Goal: Task Accomplishment & Management: Complete application form

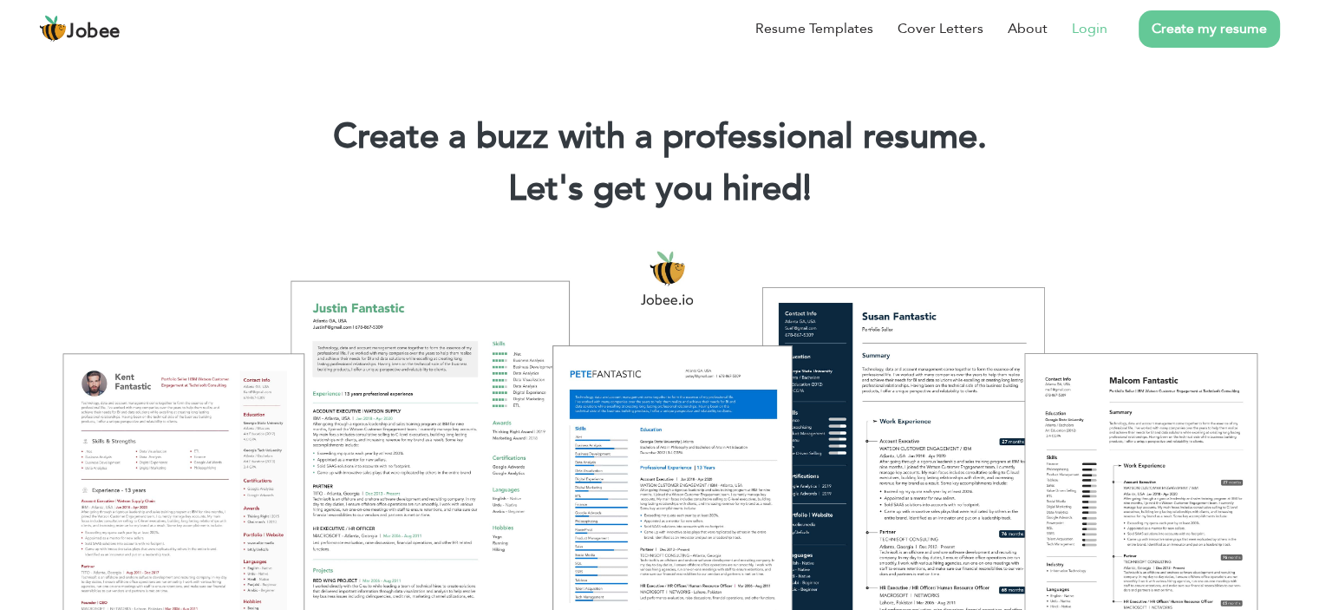
click at [1104, 23] on link "Login" at bounding box center [1090, 28] width 36 height 21
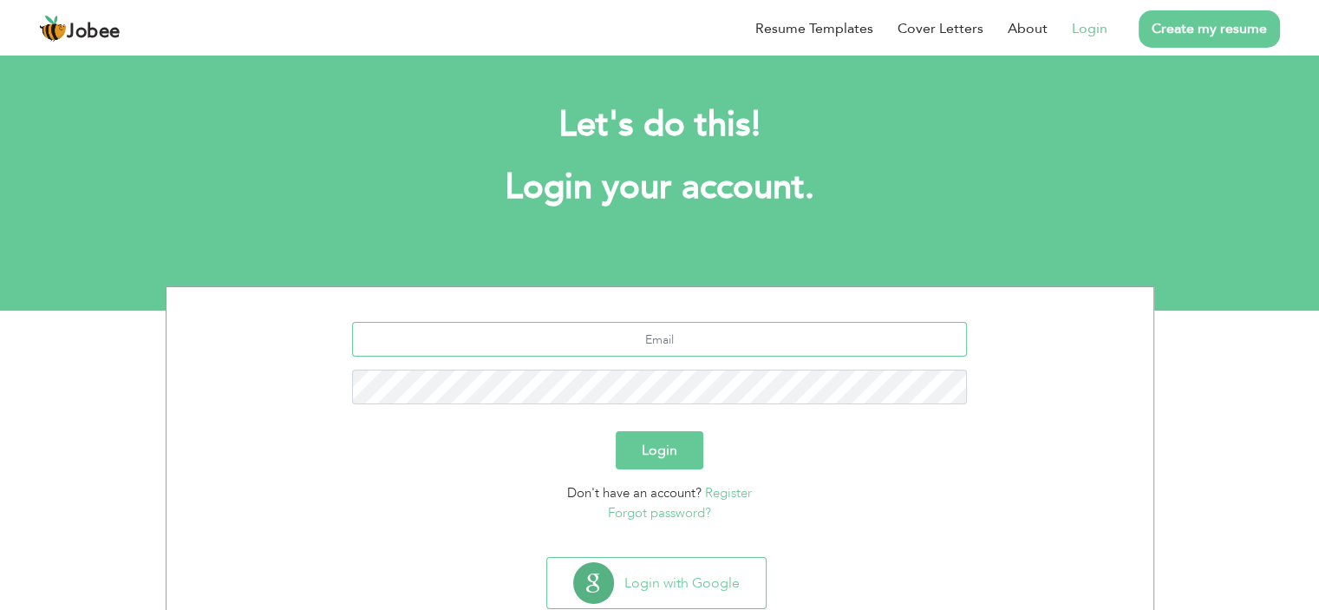
click at [652, 347] on input "text" at bounding box center [659, 339] width 615 height 35
type input "a"
type input "akifnaseem2@gmail.com"
click at [616, 431] on button "Login" at bounding box center [660, 450] width 88 height 38
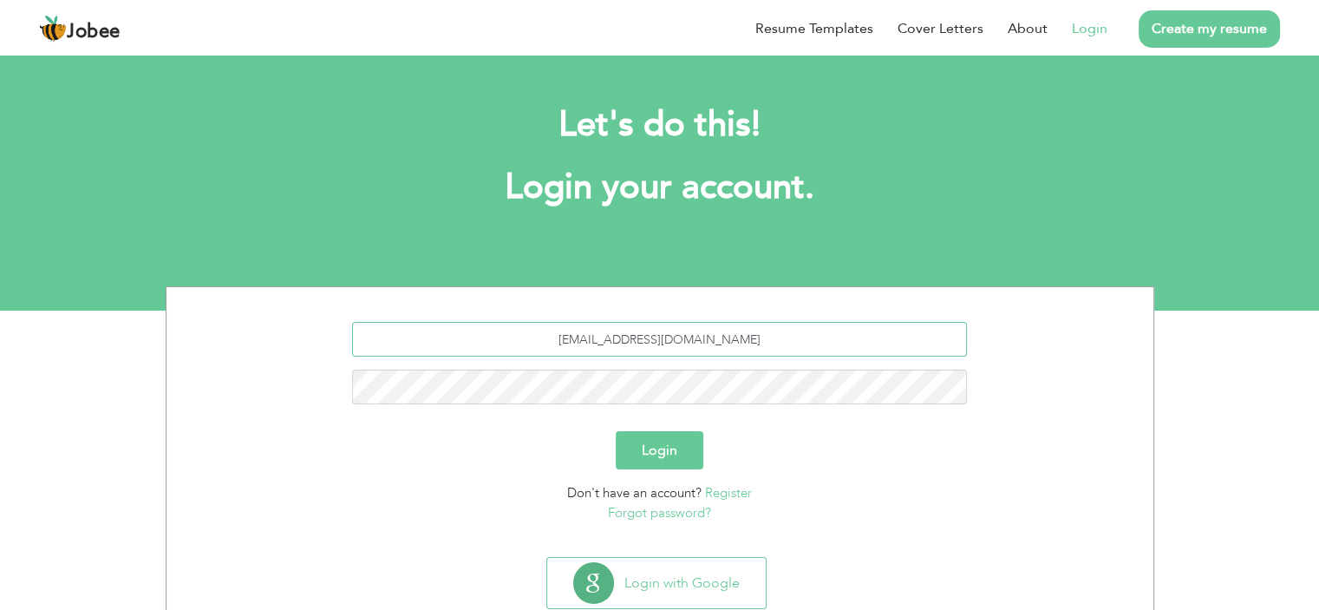
click at [814, 345] on input "akifnaseem2@gmail.com" at bounding box center [659, 339] width 615 height 35
click at [1205, 291] on div "akifnaseem2@gmail.com Login Don't have an account? Register Forgot password? Lo…" at bounding box center [659, 472] width 1319 height 372
click at [1089, 29] on link "Login" at bounding box center [1090, 28] width 36 height 21
click at [1089, 96] on div "Let's do this! Login your account." at bounding box center [660, 165] width 963 height 160
click at [1072, 124] on h2 "Let's do this!" at bounding box center [660, 124] width 937 height 45
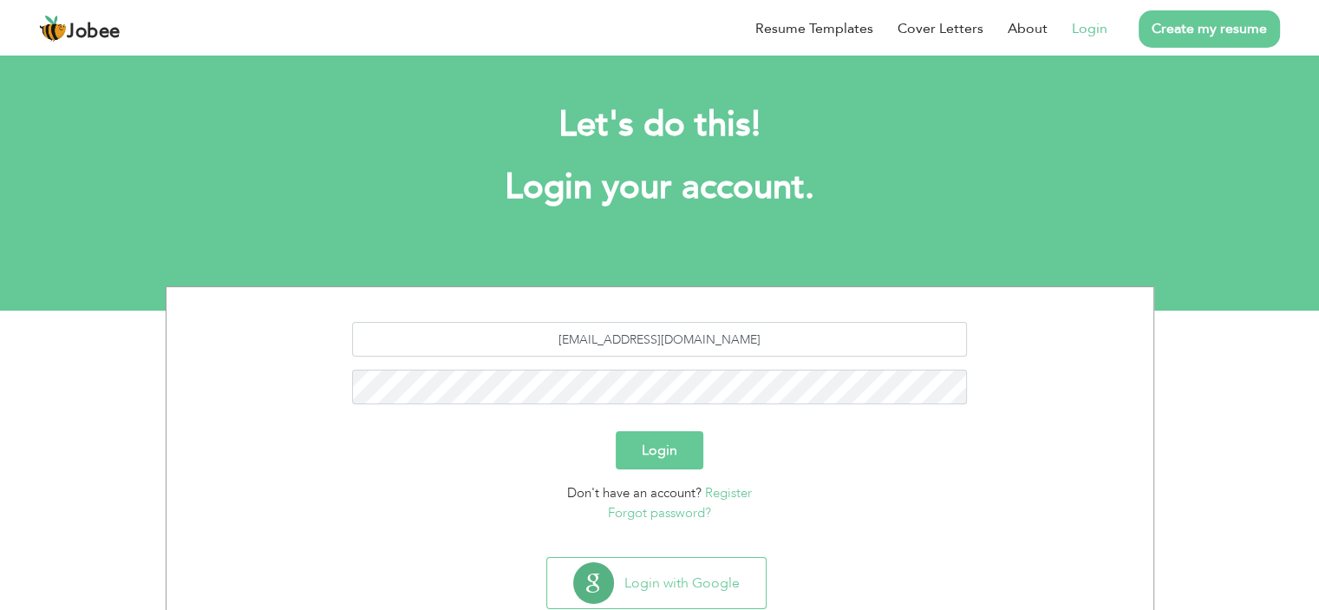
drag, startPoint x: 1070, startPoint y: 128, endPoint x: 690, endPoint y: 165, distance: 382.6
click at [690, 165] on h1 "Login your account." at bounding box center [660, 187] width 937 height 45
click at [705, 347] on input "[EMAIL_ADDRESS][DOMAIN_NAME]" at bounding box center [659, 339] width 615 height 35
click at [705, 346] on input "akifnaseem2@gmail.com" at bounding box center [659, 339] width 615 height 35
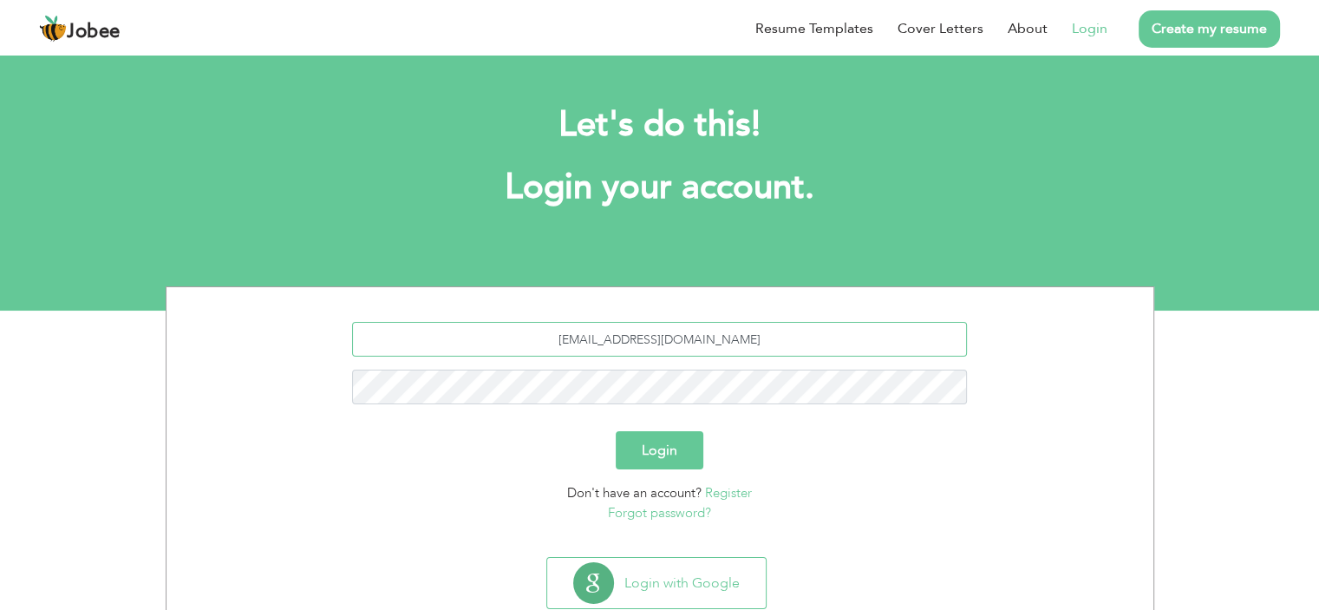
type input "akifnaseem2@gmail.com"
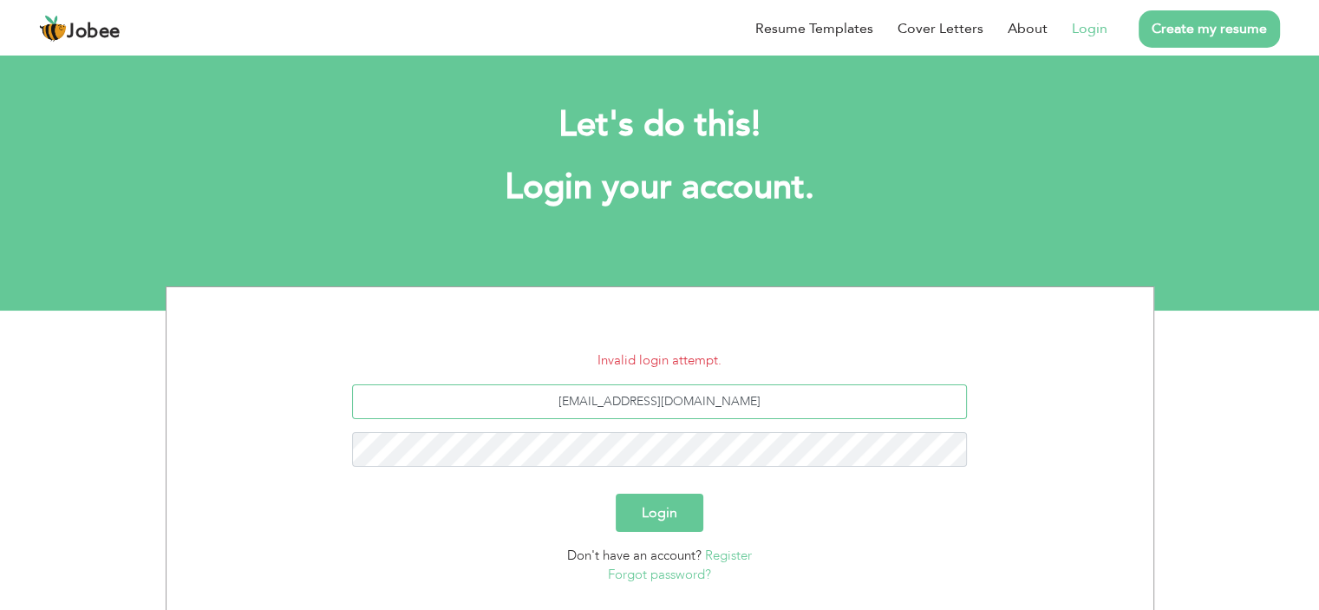
click at [703, 395] on input "[EMAIL_ADDRESS][DOMAIN_NAME]" at bounding box center [659, 401] width 615 height 35
click at [685, 430] on div "akifnaseem2@gmail.com" at bounding box center [660, 431] width 961 height 95
click at [616, 494] on button "Login" at bounding box center [660, 513] width 88 height 38
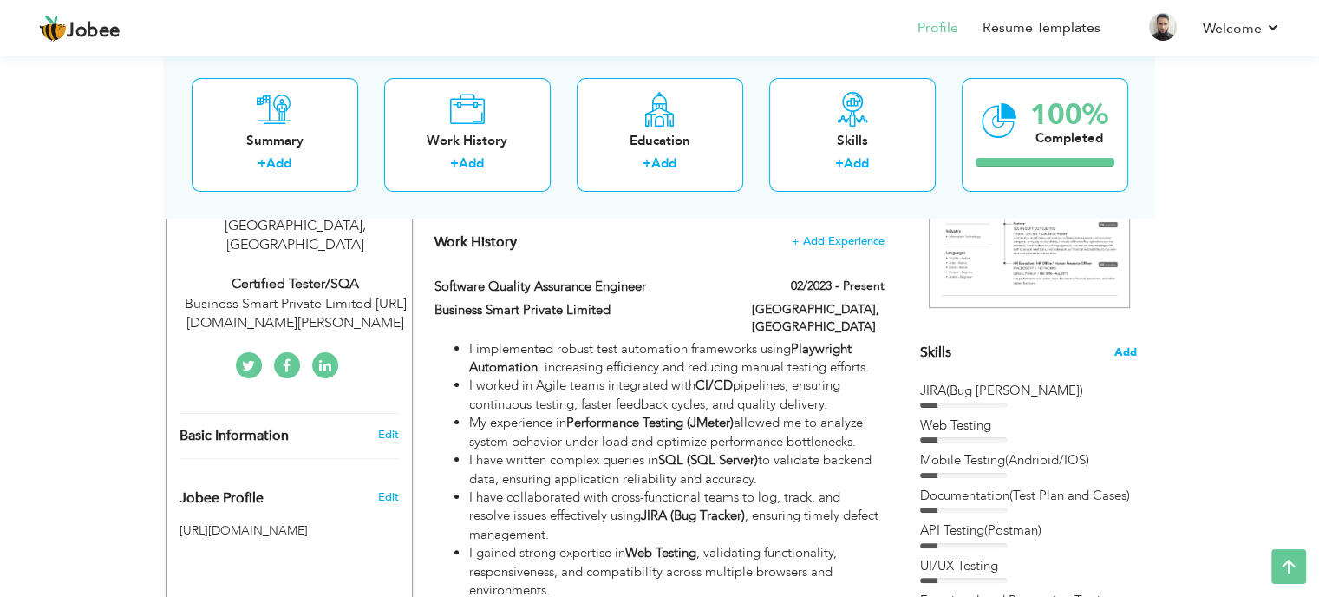
click at [1127, 355] on span "Add" at bounding box center [1126, 352] width 23 height 16
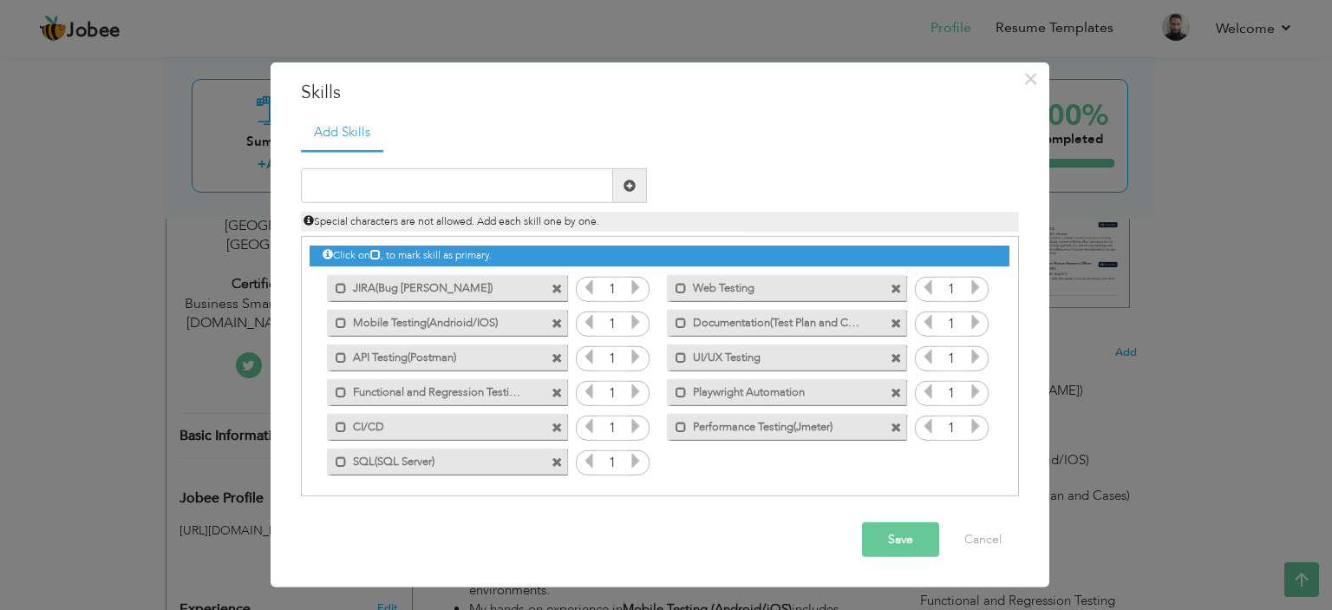
click at [892, 388] on span at bounding box center [896, 392] width 11 height 11
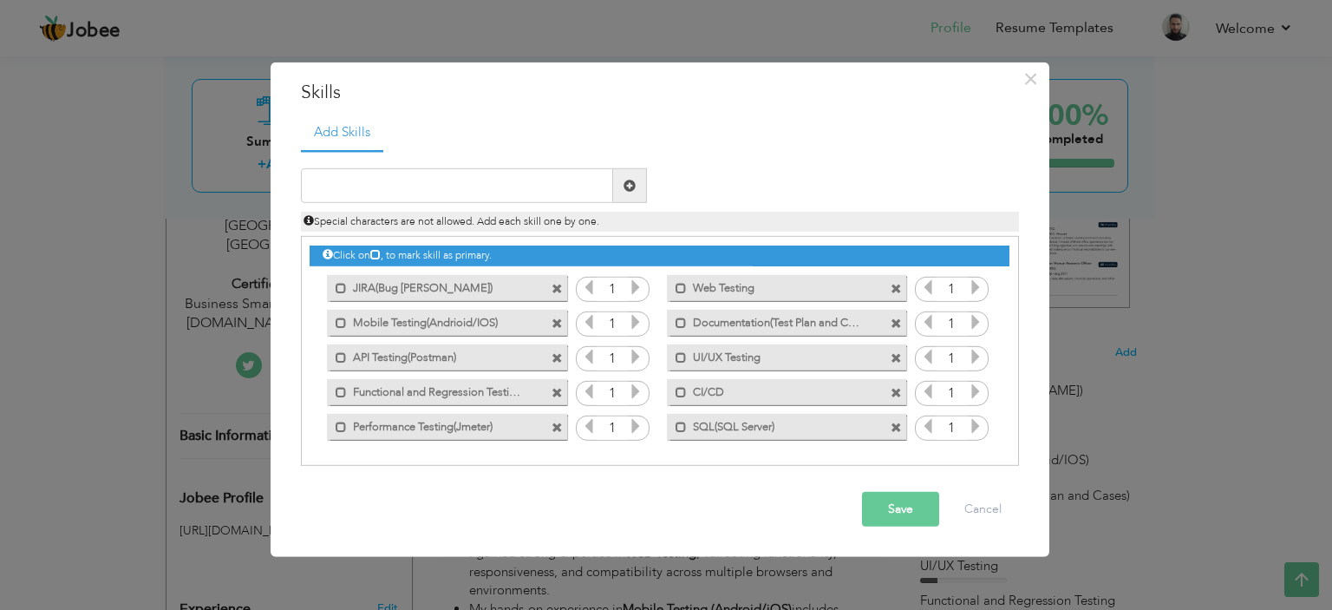
click at [554, 422] on span at bounding box center [557, 427] width 11 height 11
click at [893, 392] on span at bounding box center [896, 392] width 11 height 11
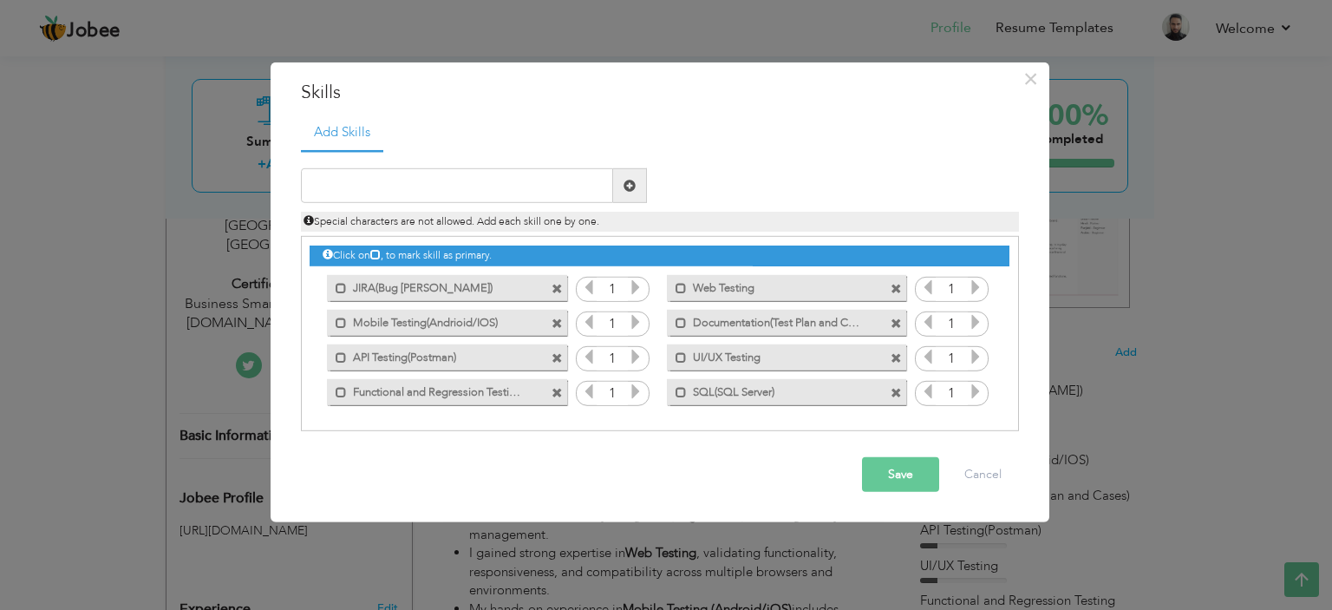
click at [401, 213] on div "Special characters are not allowed. Add each skill one by one." at bounding box center [660, 222] width 718 height 20
click at [402, 186] on input "text" at bounding box center [457, 185] width 312 height 35
type input "D"
type input "ERP and CRM"
drag, startPoint x: 632, startPoint y: 186, endPoint x: 465, endPoint y: 189, distance: 167.4
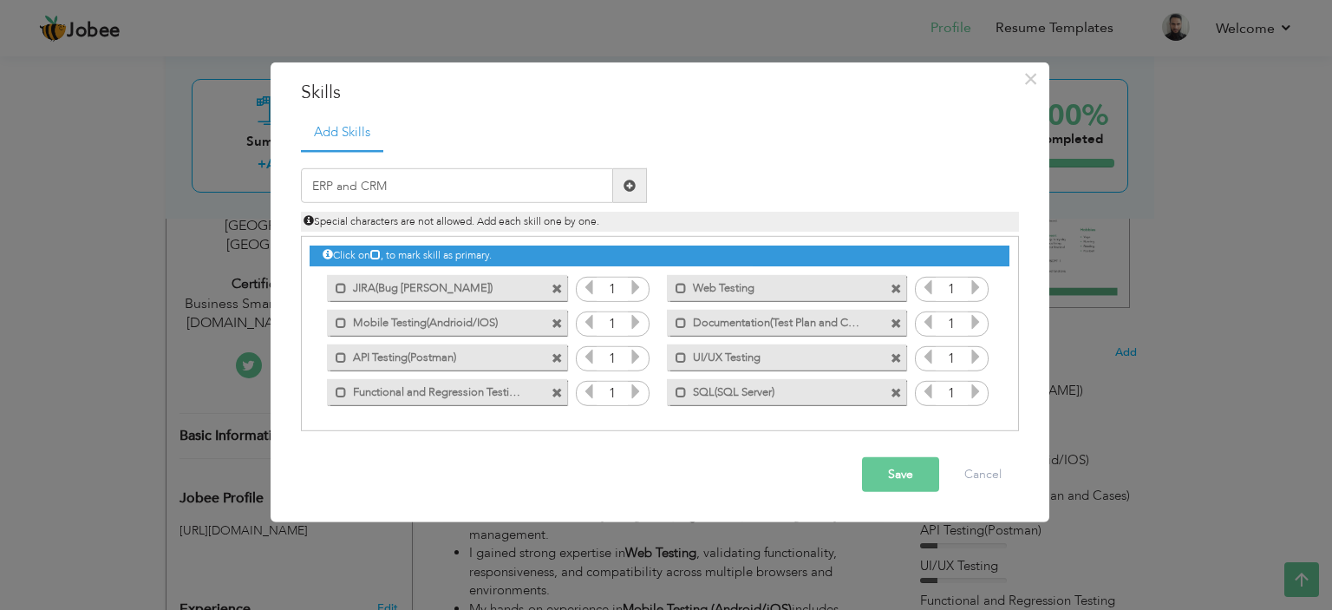
click at [630, 186] on span at bounding box center [630, 186] width 12 height 12
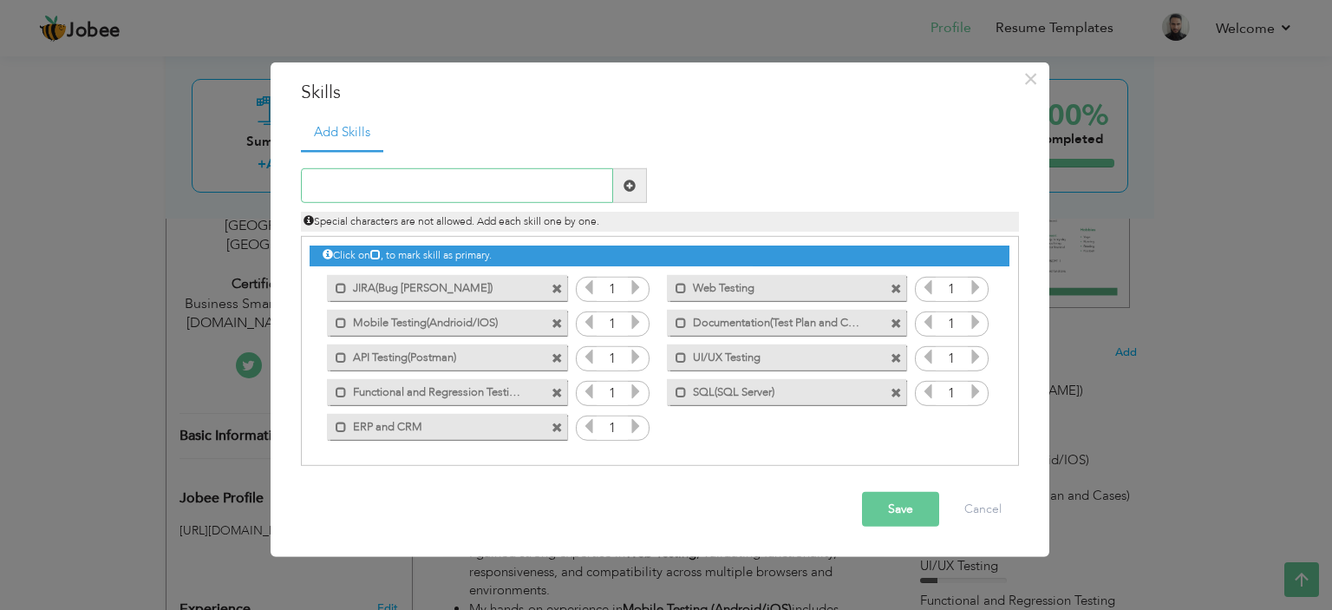
click at [464, 189] on input "text" at bounding box center [457, 185] width 312 height 35
type input "E-Commerce and Payments"
click at [621, 180] on span at bounding box center [630, 185] width 34 height 35
click at [895, 513] on button "Save" at bounding box center [900, 509] width 77 height 35
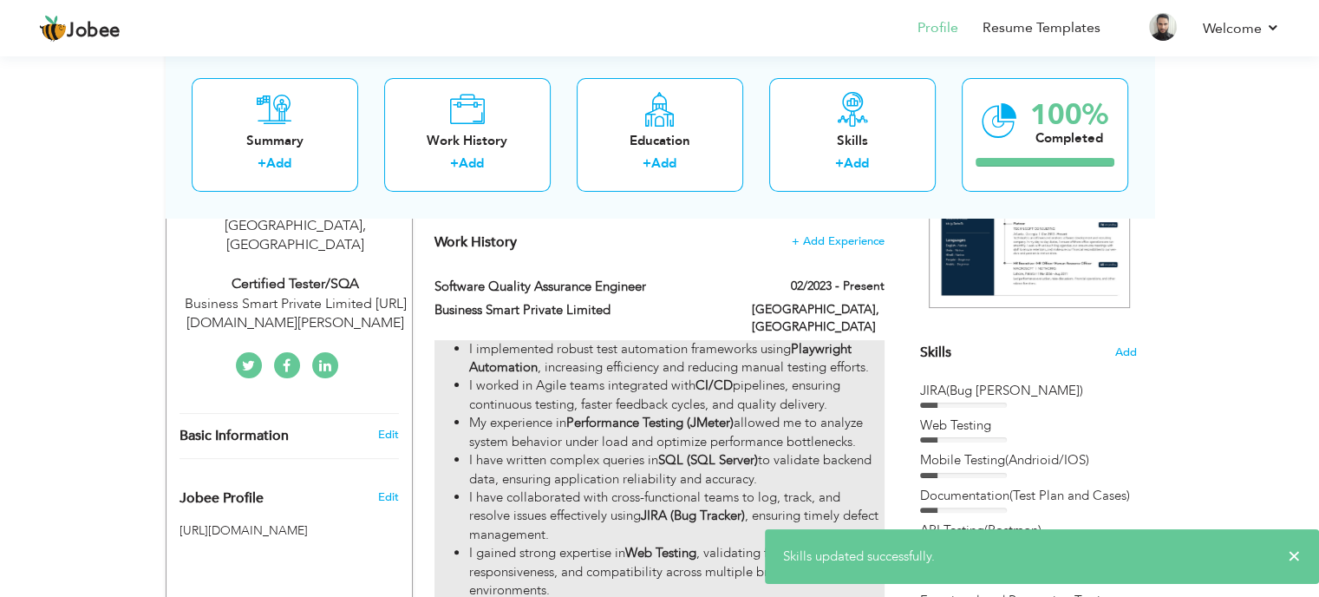
click at [743, 414] on li "My experience in Performance Testing (JMeter) allowed me to analyze system beha…" at bounding box center [676, 432] width 415 height 37
type input "Software Quality Assurance Engineer"
type input "Business Smart Private Limited"
type input "02/2023"
type input "[GEOGRAPHIC_DATA]"
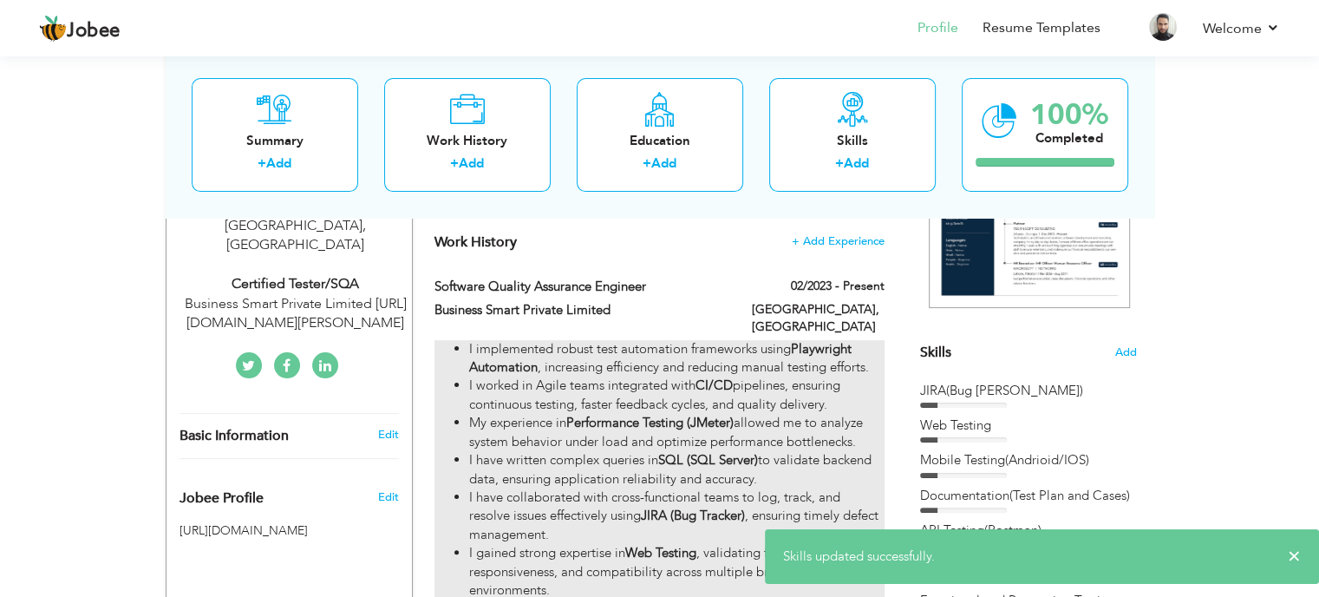
type input "[GEOGRAPHIC_DATA]"
checkbox input "true"
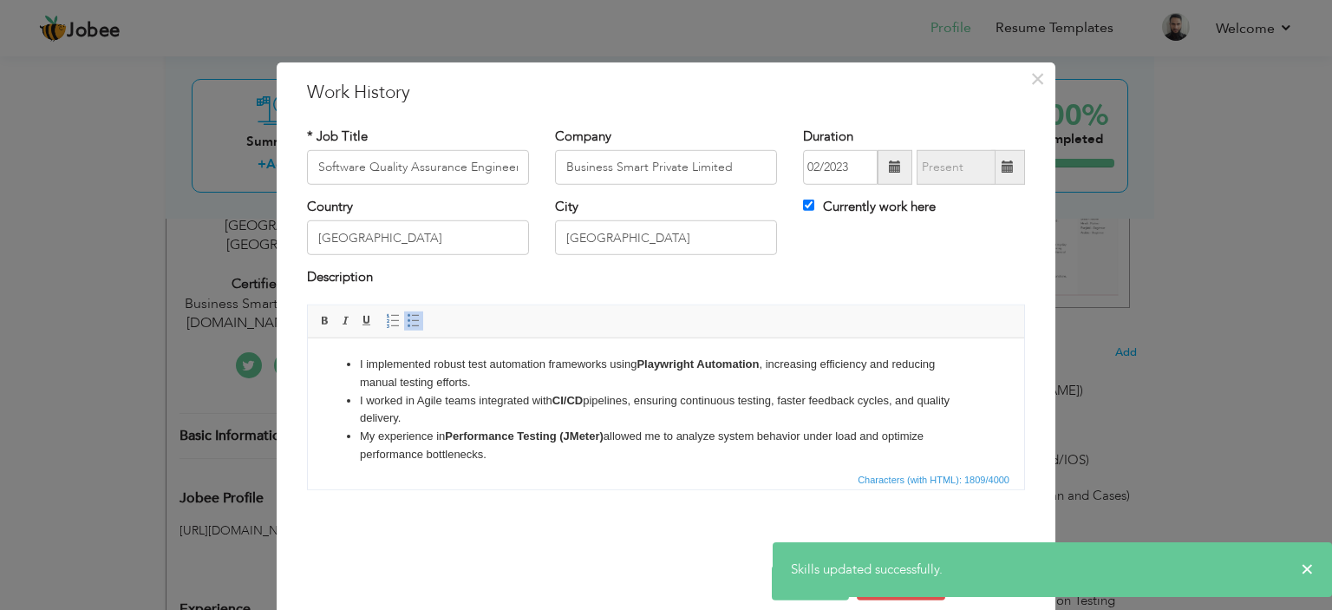
click at [644, 463] on li "I have written complex queries in SQL (SQL Server) to validate backend data, en…" at bounding box center [666, 472] width 612 height 18
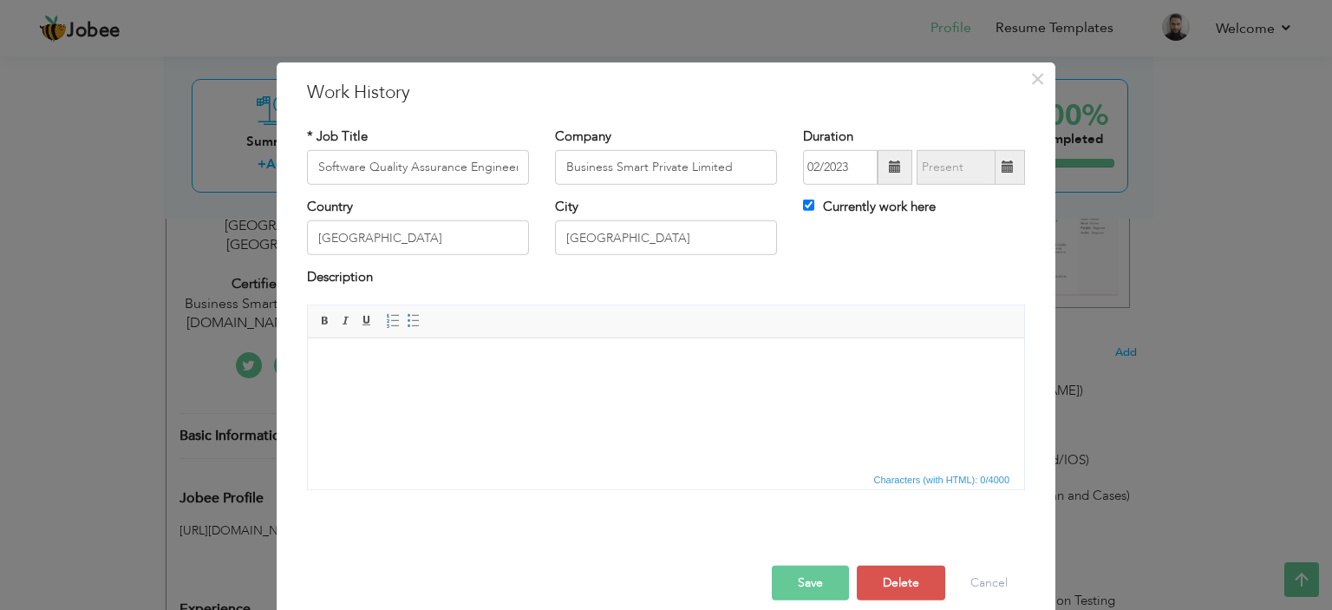
drag, startPoint x: 813, startPoint y: 586, endPoint x: 806, endPoint y: 539, distance: 47.4
click at [811, 586] on button "Save" at bounding box center [810, 583] width 77 height 35
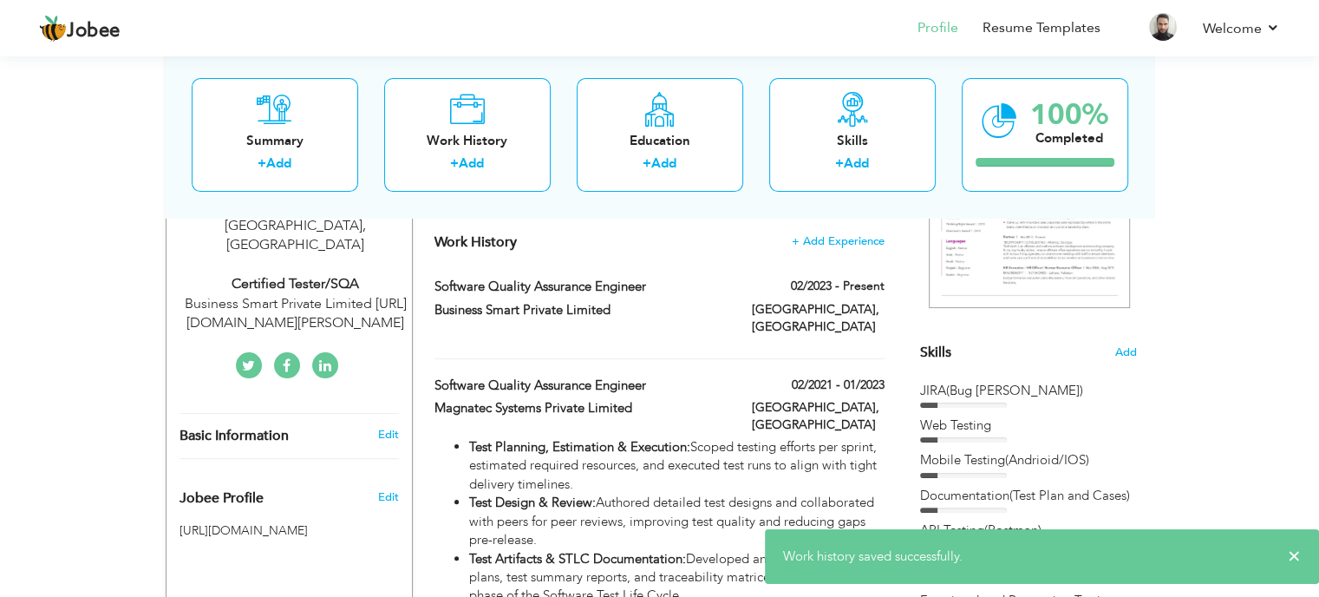
scroll to position [431, 0]
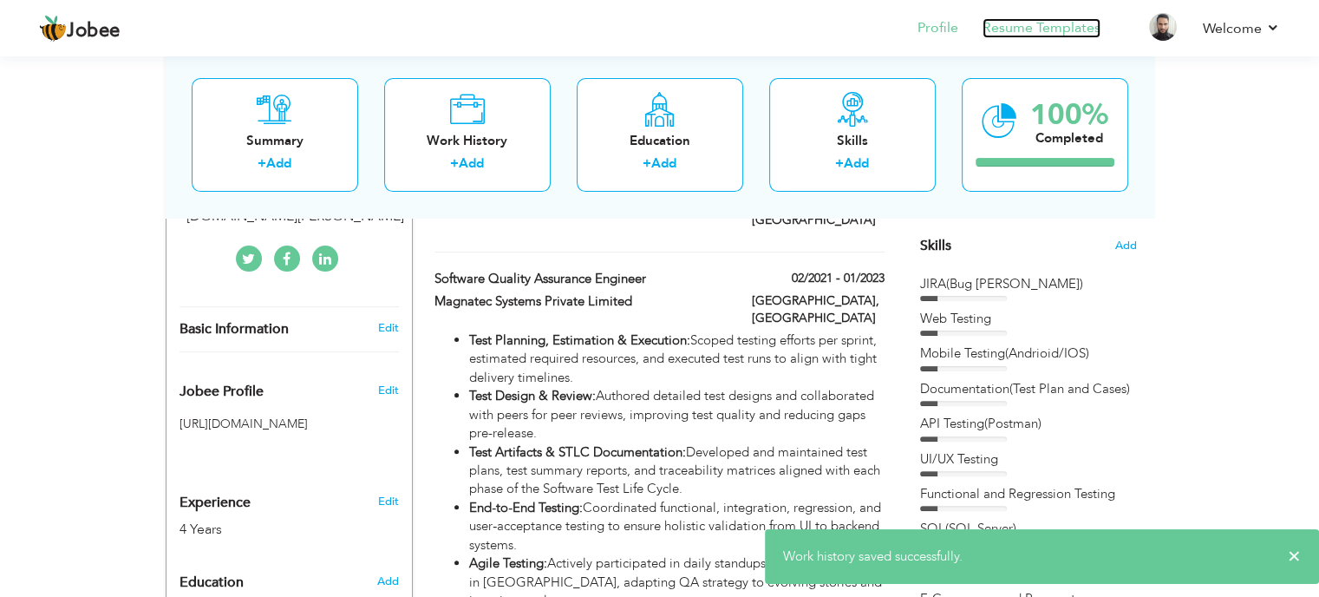
click at [1063, 22] on link "Resume Templates" at bounding box center [1042, 28] width 118 height 20
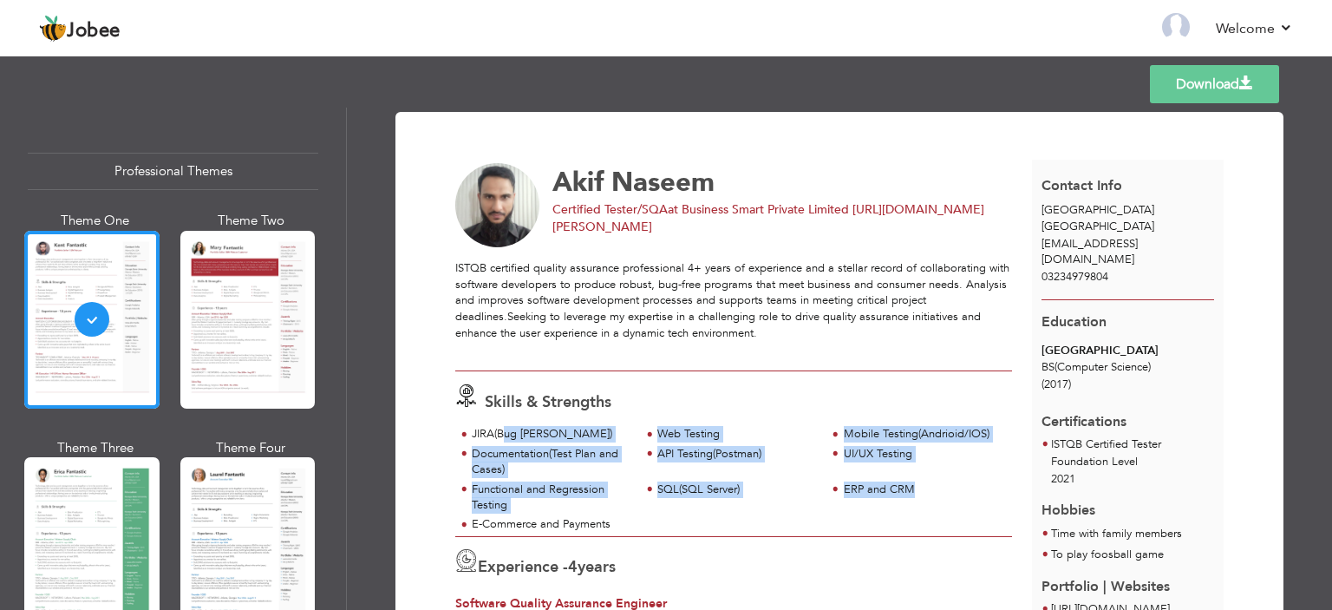
drag, startPoint x: 905, startPoint y: 525, endPoint x: 500, endPoint y: 439, distance: 414.1
click at [500, 439] on div "JIRA(Bug [PERSON_NAME]) Web Testing Mobile Testing(Andrioid/IOS)" at bounding box center [733, 480] width 557 height 109
click at [573, 481] on div "Functional and Regression Testing" at bounding box center [551, 497] width 159 height 32
drag, startPoint x: 472, startPoint y: 431, endPoint x: 616, endPoint y: 526, distance: 172.3
click at [616, 526] on div "JIRA(Bug Tacker) Web Testing Mobile Testing(Andrioid/IOS)" at bounding box center [733, 480] width 557 height 109
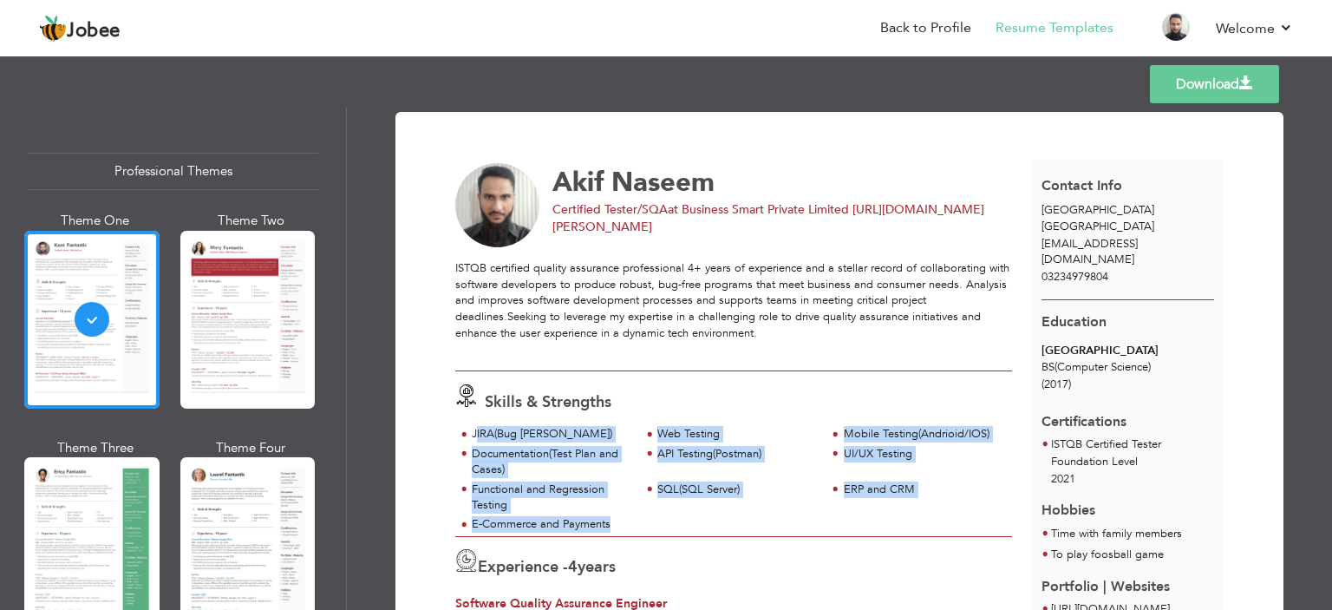
click at [913, 504] on div at bounding box center [733, 499] width 557 height 36
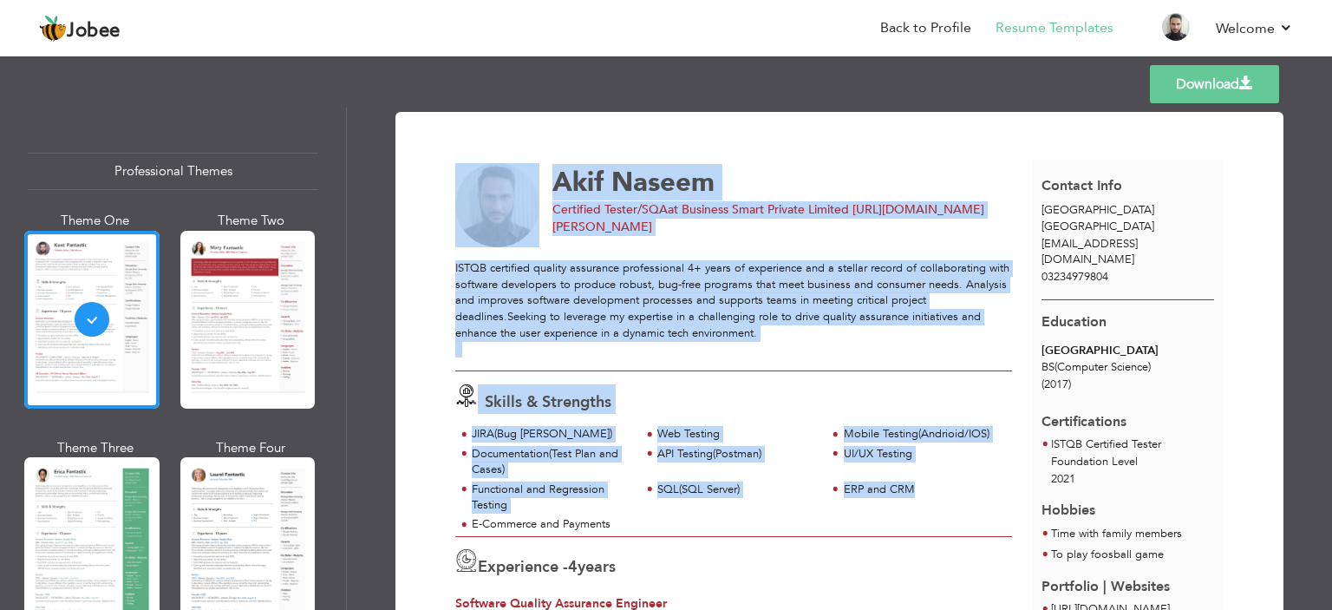
drag, startPoint x: 965, startPoint y: 526, endPoint x: 438, endPoint y: 440, distance: 533.5
click at [524, 468] on div "Documentation(Test Plan and Cases)" at bounding box center [551, 462] width 159 height 32
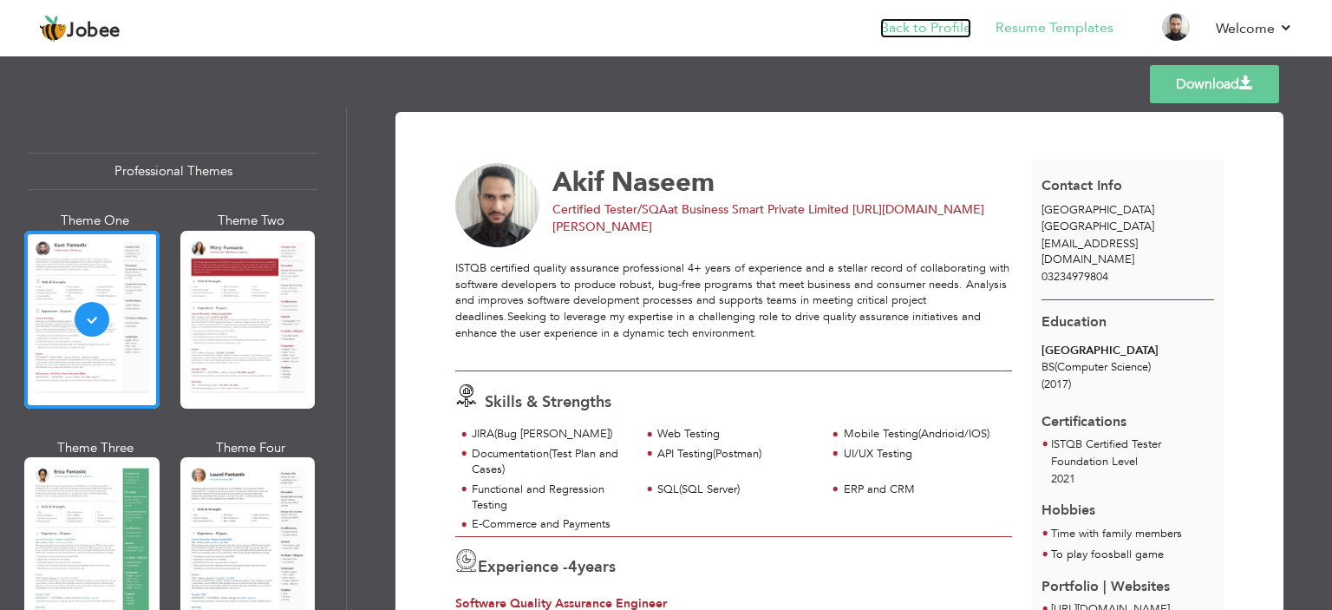
click at [923, 25] on link "Back to Profile" at bounding box center [925, 28] width 91 height 20
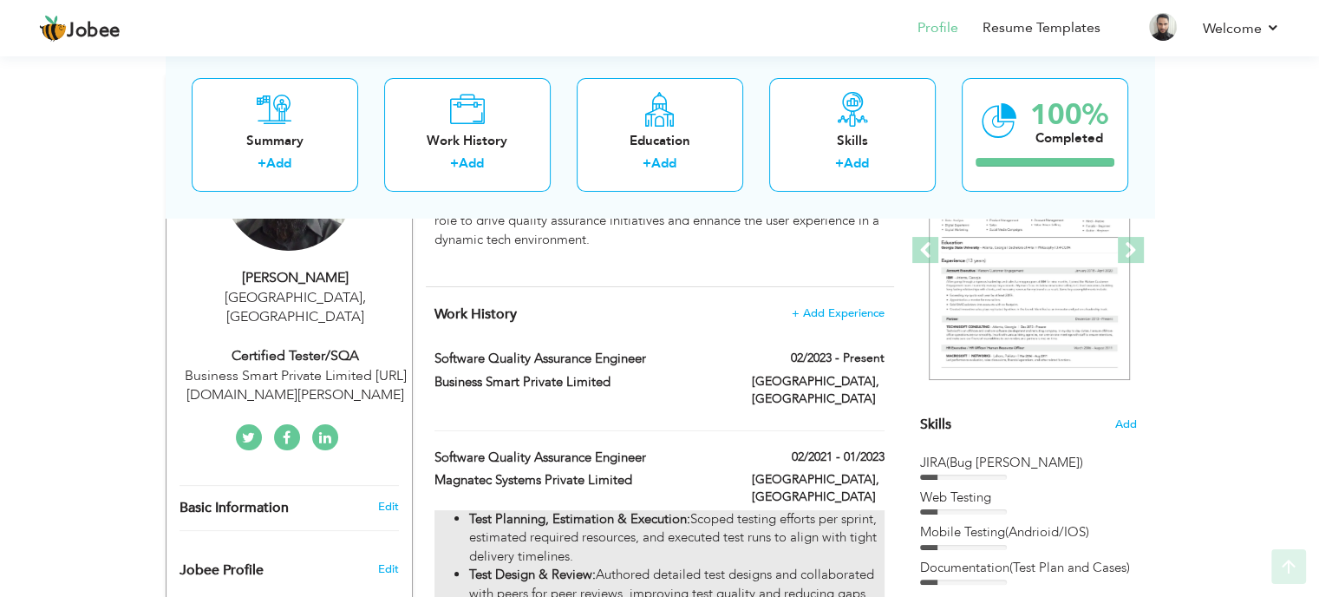
scroll to position [347, 0]
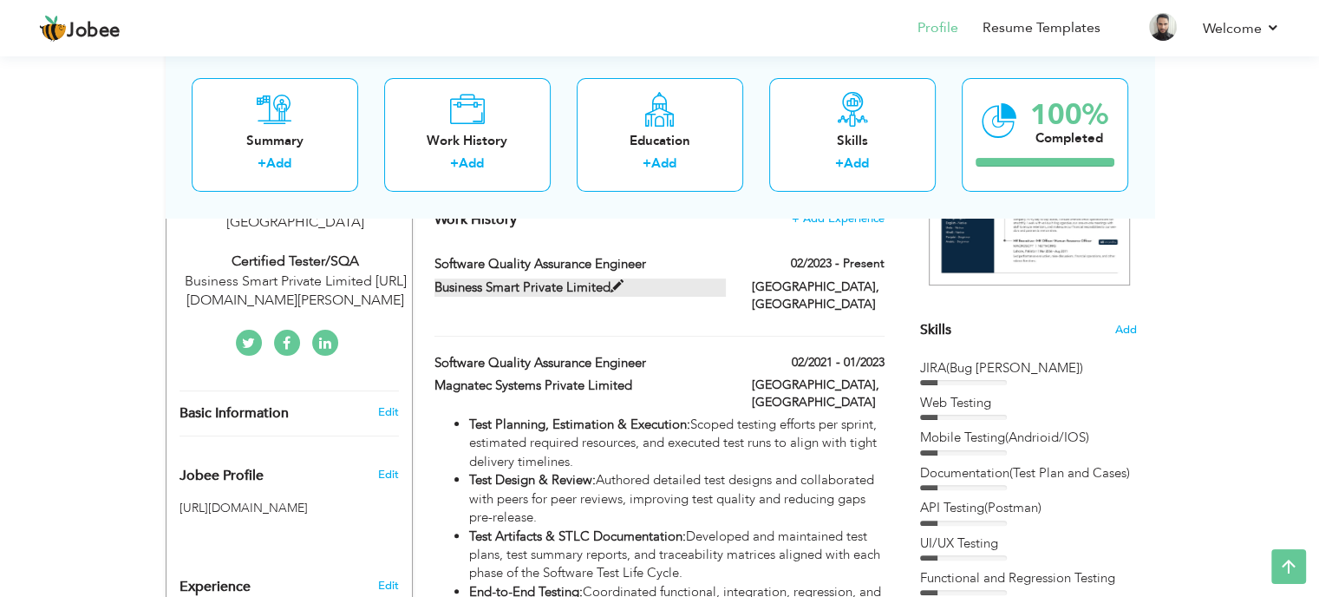
click at [724, 286] on label "Business Smart Private Limited" at bounding box center [580, 287] width 291 height 18
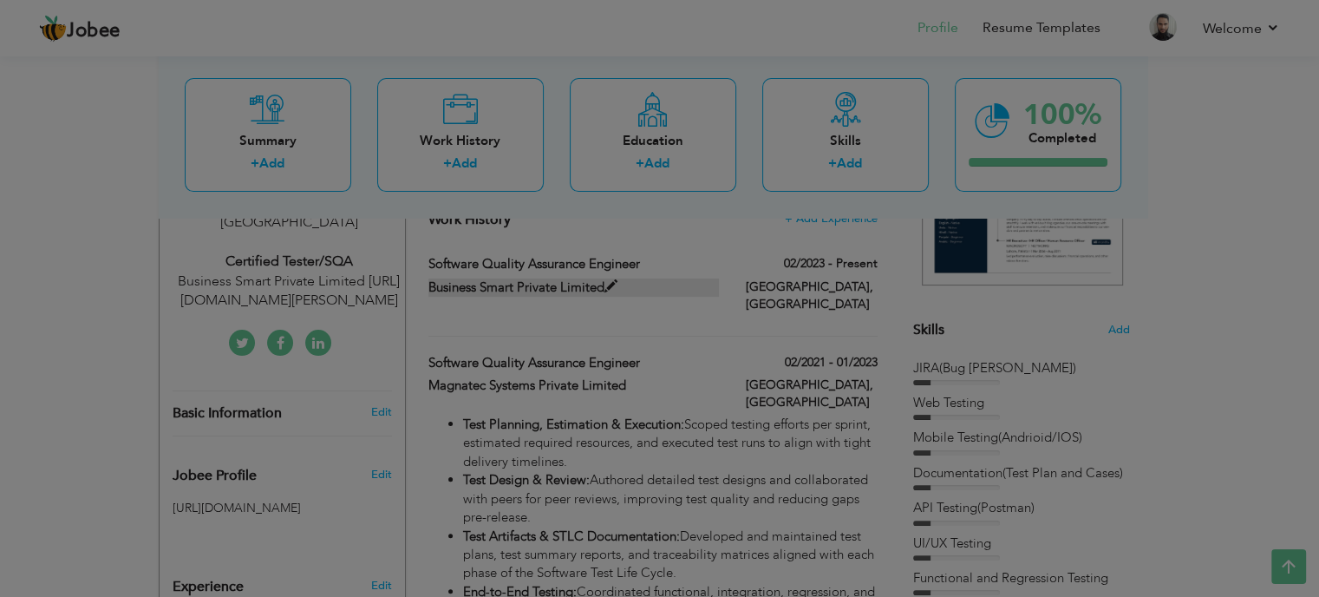
type input "Software Quality Assurance Engineer"
type input "Business Smart Private Limited"
type input "02/2023"
type input "[GEOGRAPHIC_DATA]"
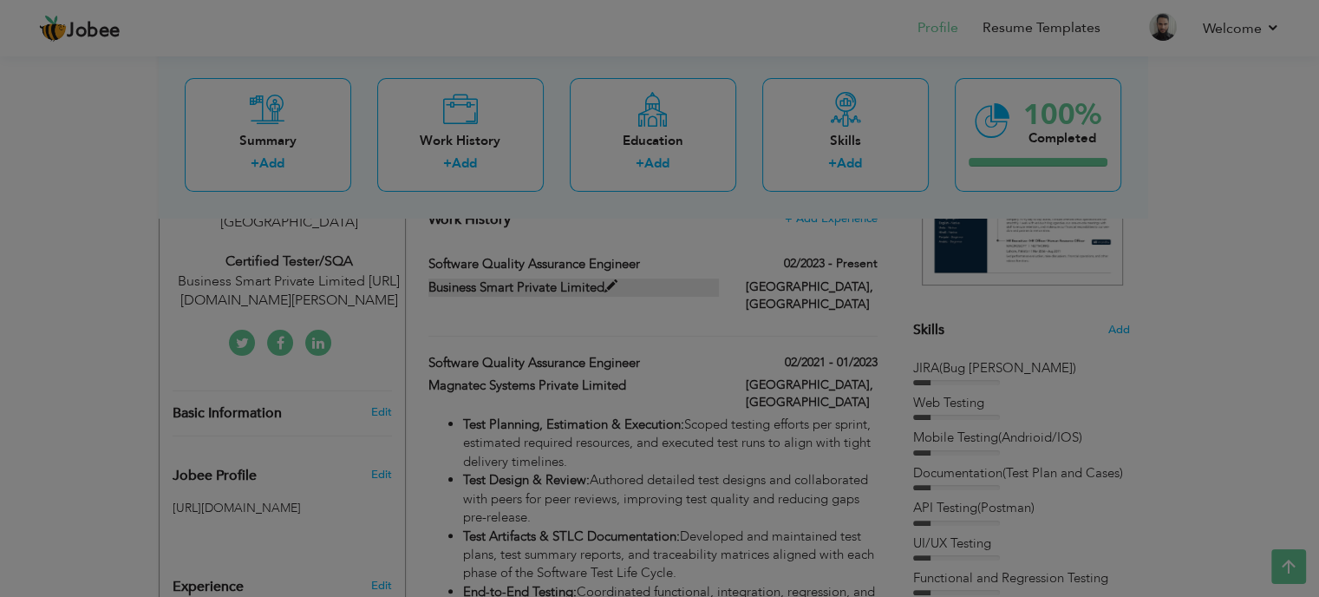
checkbox input "true"
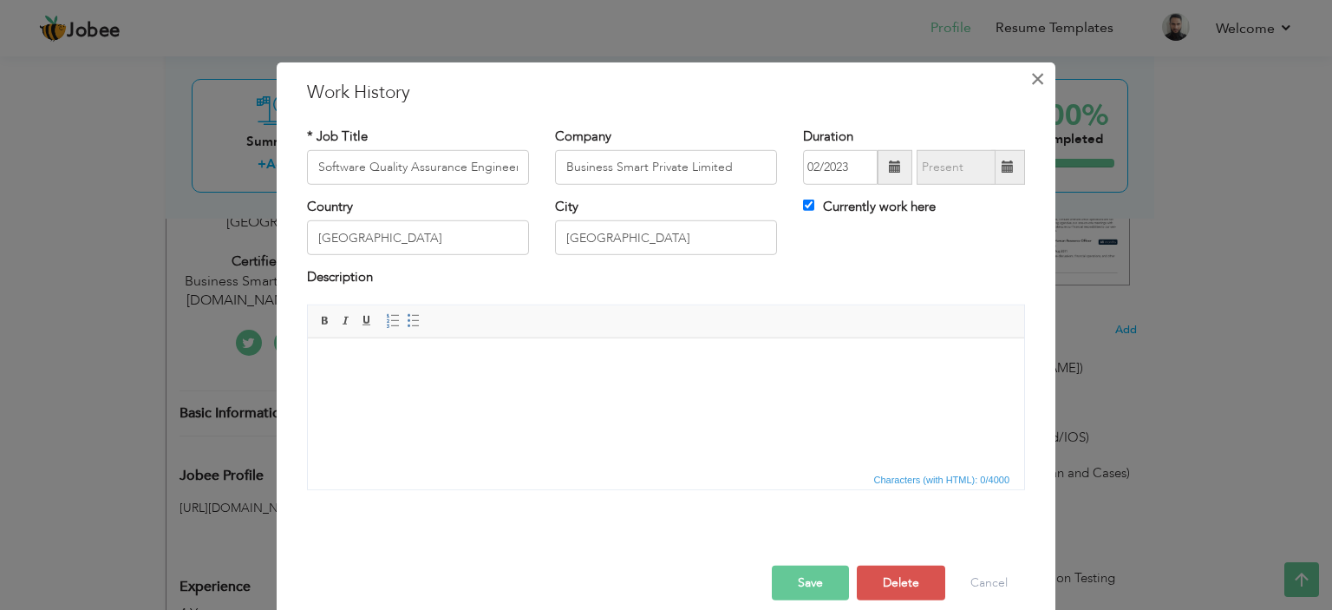
click at [1031, 77] on span "×" at bounding box center [1038, 77] width 15 height 31
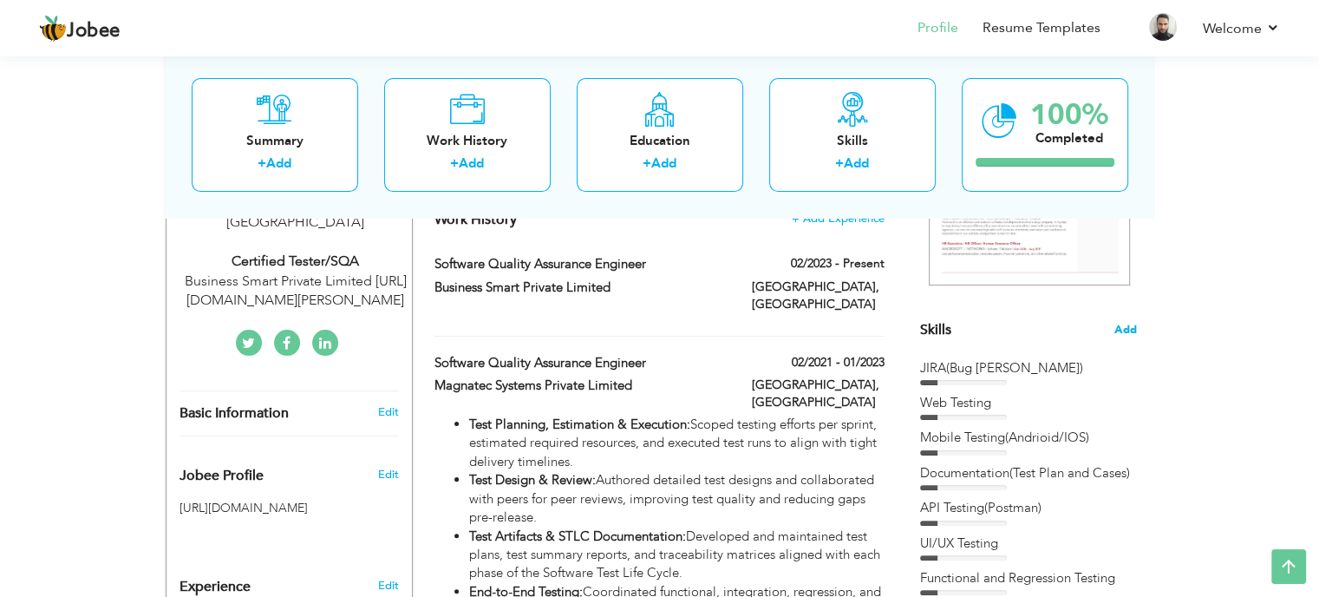
click at [1128, 333] on span "Add" at bounding box center [1126, 330] width 23 height 16
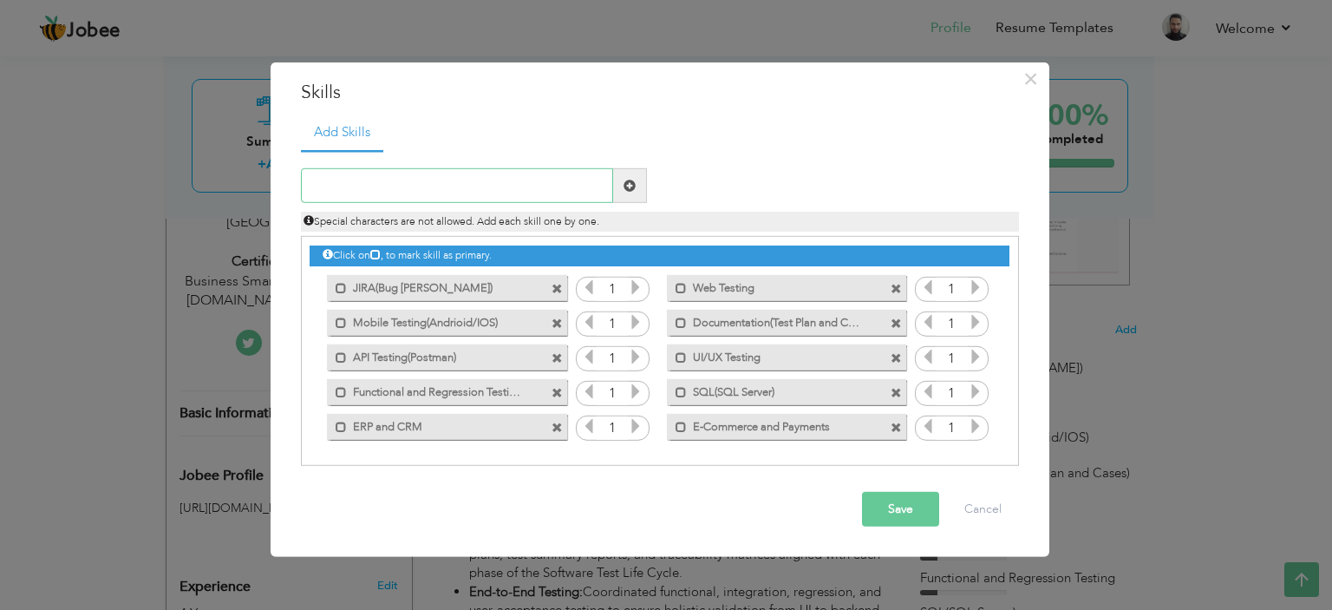
click at [432, 192] on input "text" at bounding box center [457, 185] width 312 height 35
type input "Agile Collaboration"
click at [631, 186] on span at bounding box center [630, 186] width 12 height 12
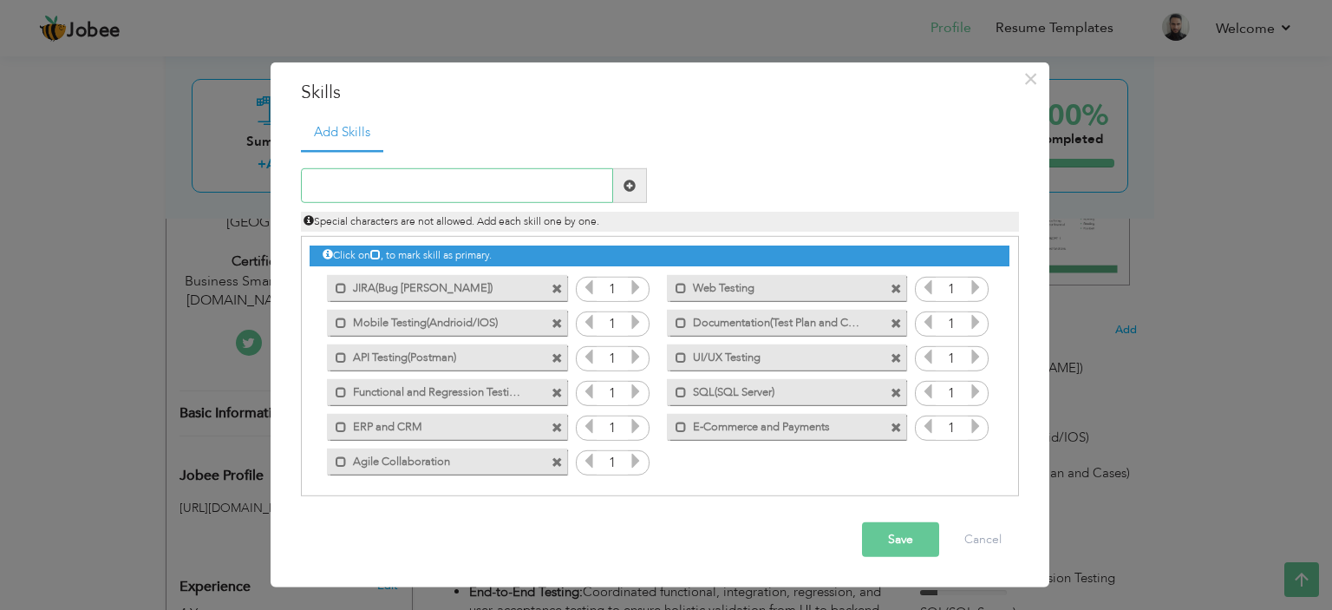
click at [501, 185] on input "text" at bounding box center [457, 185] width 312 height 35
type input "C"
type input "Strong SDLC and STLC"
click at [628, 189] on span at bounding box center [630, 186] width 12 height 12
drag, startPoint x: 910, startPoint y: 555, endPoint x: 930, endPoint y: 513, distance: 47.0
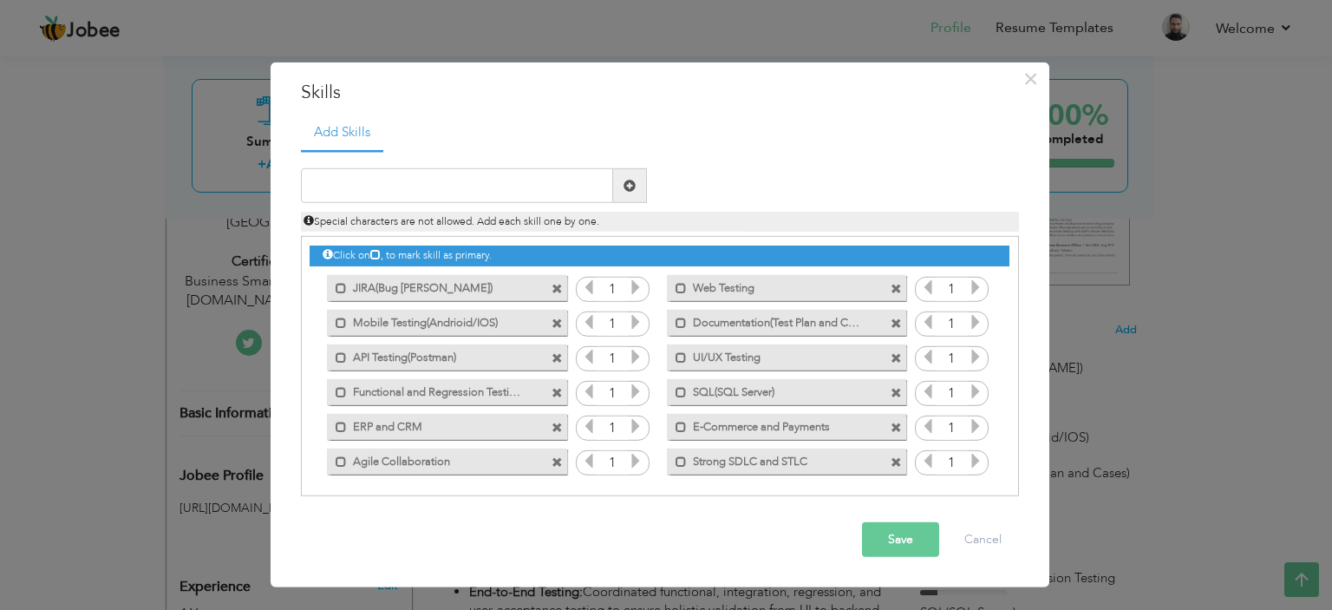
click at [909, 554] on button "Save" at bounding box center [900, 539] width 77 height 35
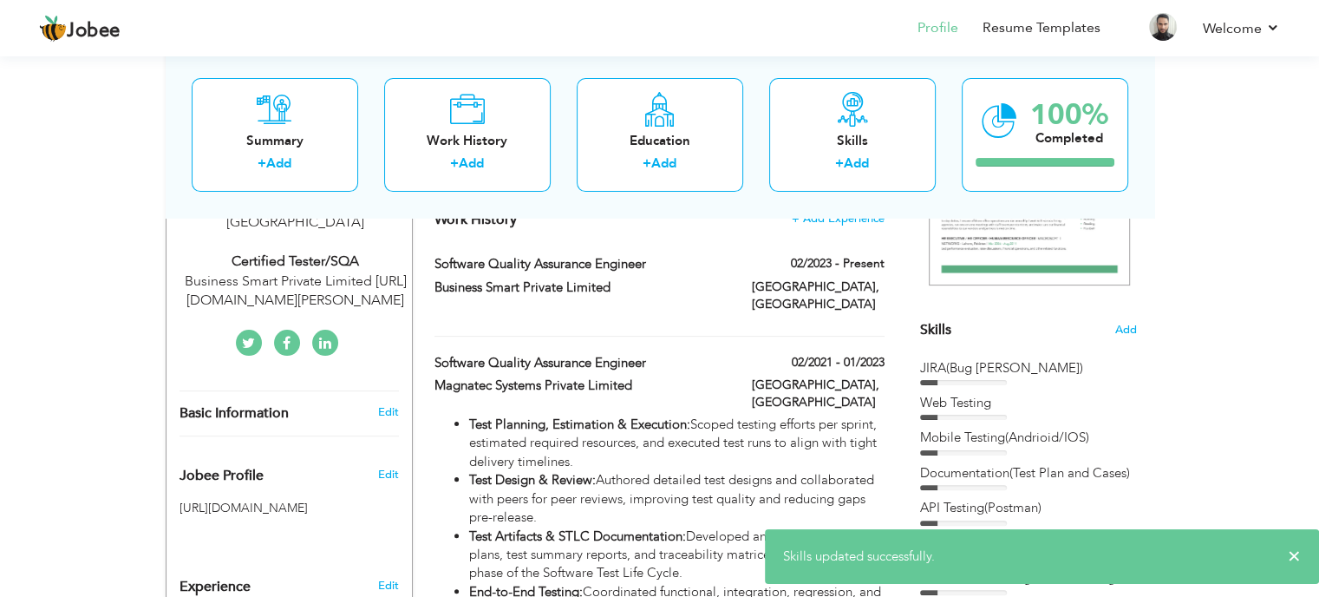
drag, startPoint x: 1282, startPoint y: 565, endPoint x: 1304, endPoint y: 557, distance: 23.0
click at [1286, 564] on div "× Skills updated successfully." at bounding box center [1042, 556] width 554 height 55
click at [1305, 557] on div "× Skills updated successfully." at bounding box center [1042, 556] width 554 height 55
click at [1294, 560] on span "×" at bounding box center [1294, 555] width 13 height 17
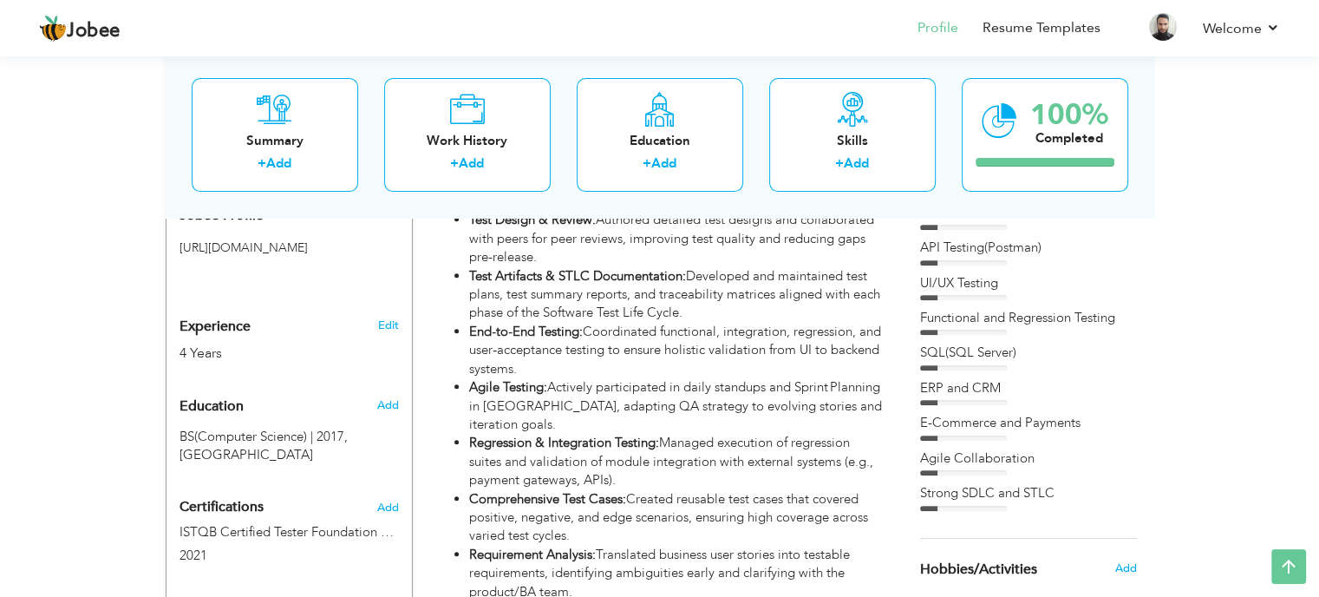
scroll to position [260, 0]
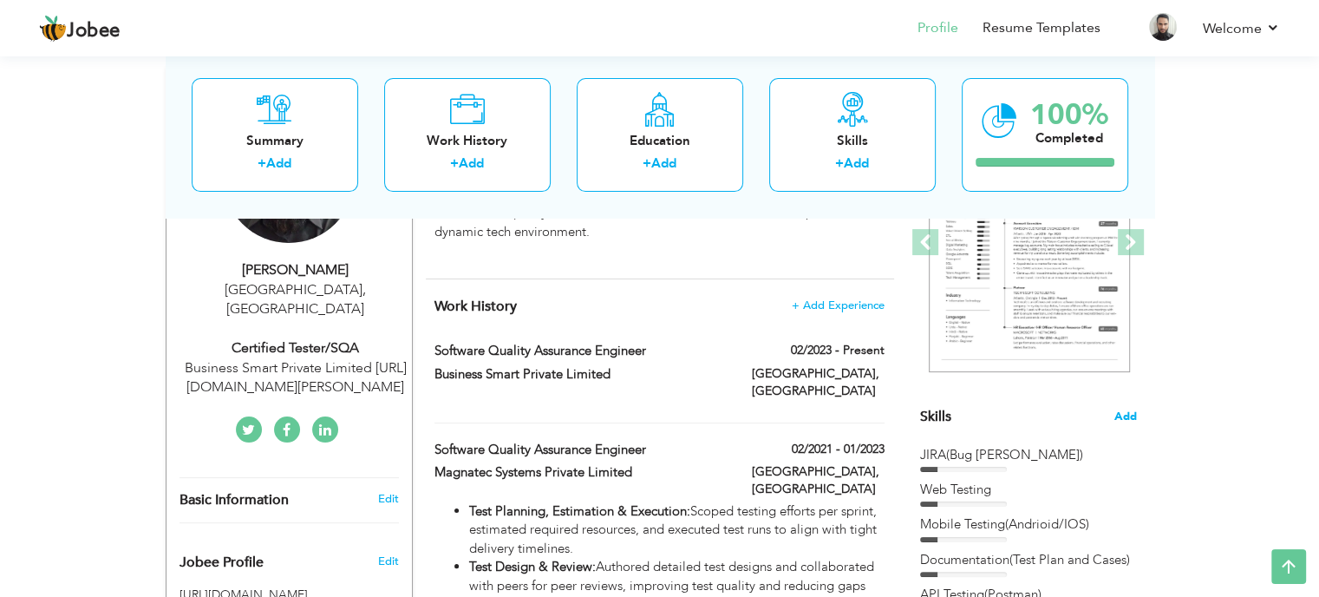
click at [1124, 418] on span "Add" at bounding box center [1126, 417] width 23 height 16
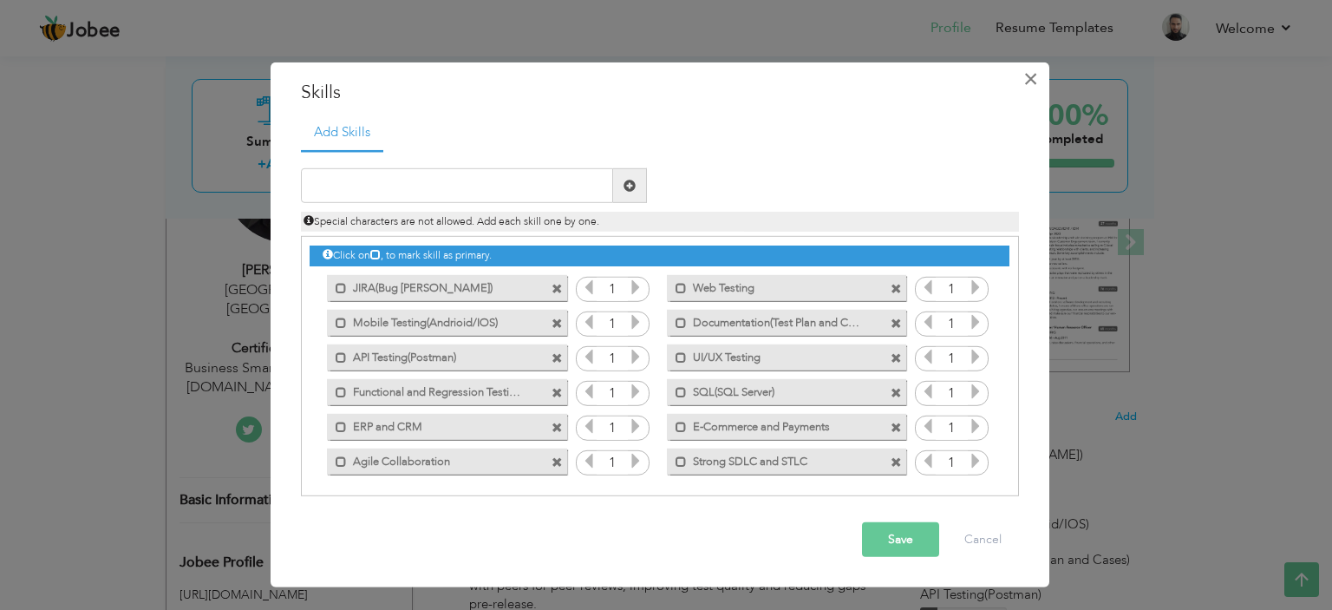
click at [1035, 79] on span "×" at bounding box center [1031, 77] width 15 height 31
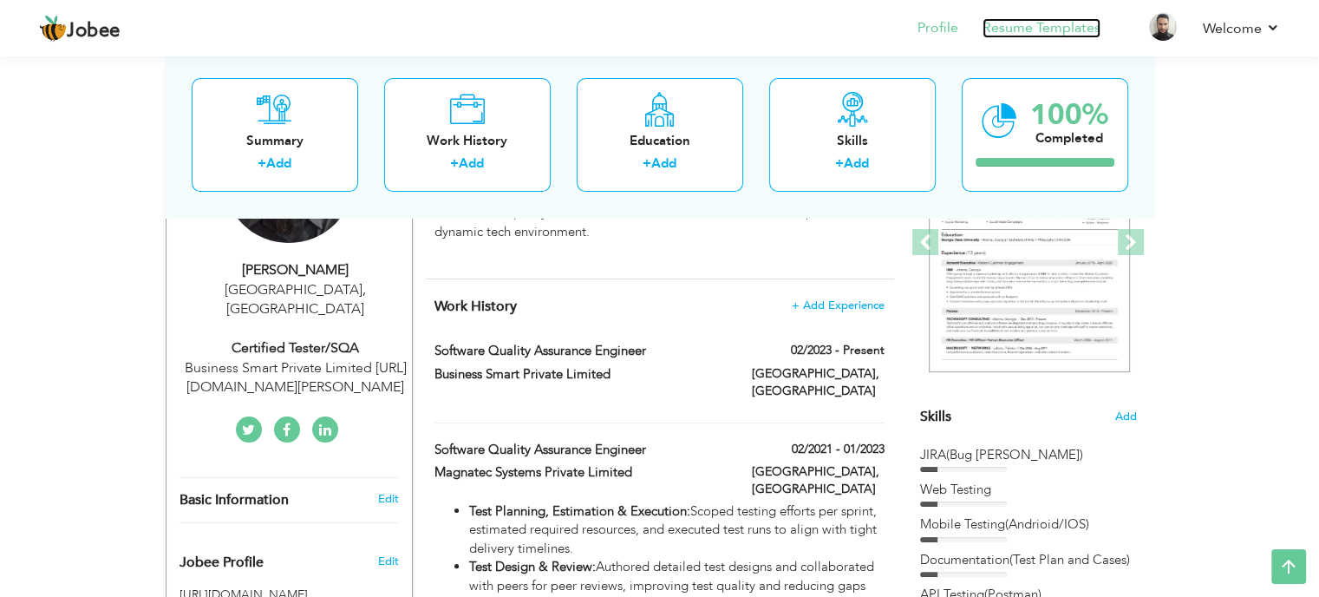
click at [1041, 29] on link "Resume Templates" at bounding box center [1042, 28] width 118 height 20
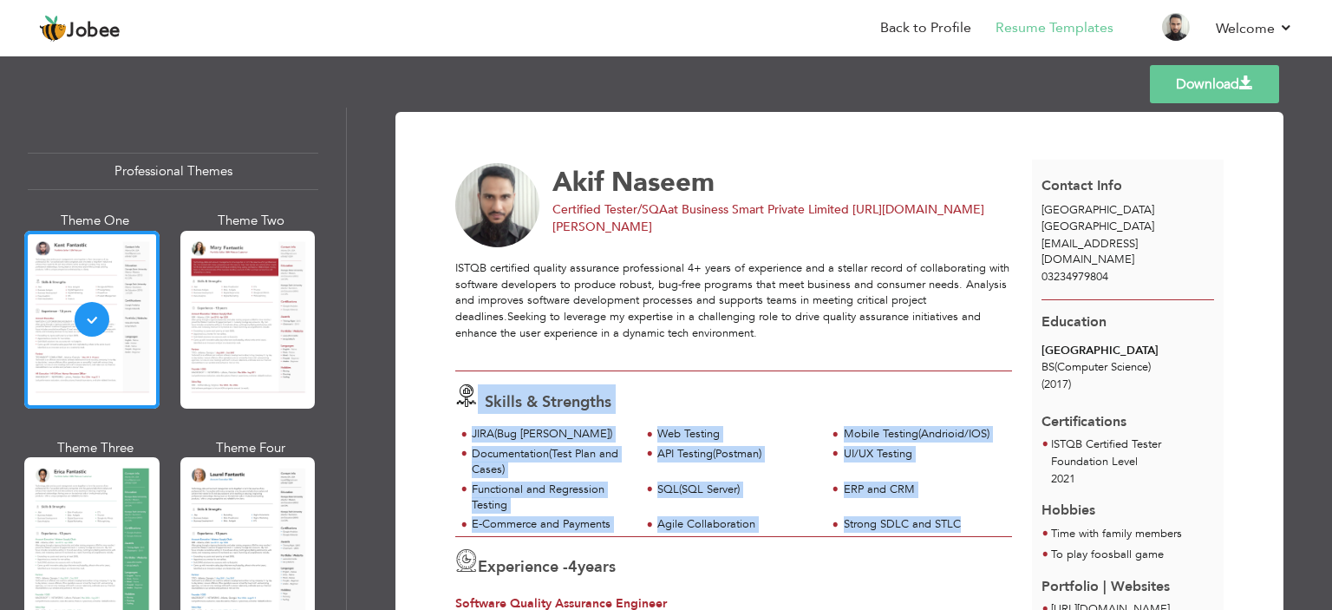
drag, startPoint x: 979, startPoint y: 520, endPoint x: 468, endPoint y: 421, distance: 520.6
click at [468, 421] on div "Skills & Strengths JIRA(Bug [PERSON_NAME]) Web Testing Mobile Testing(Andrioid/…" at bounding box center [734, 453] width 577 height 165
click at [566, 454] on div "Documentation(Test Plan and Cases)" at bounding box center [551, 462] width 159 height 32
drag, startPoint x: 972, startPoint y: 522, endPoint x: 465, endPoint y: 439, distance: 514.2
click at [465, 439] on div "JIRA(Bug Tacker) Web Testing Mobile Testing(Andrioid/IOS)" at bounding box center [733, 480] width 557 height 109
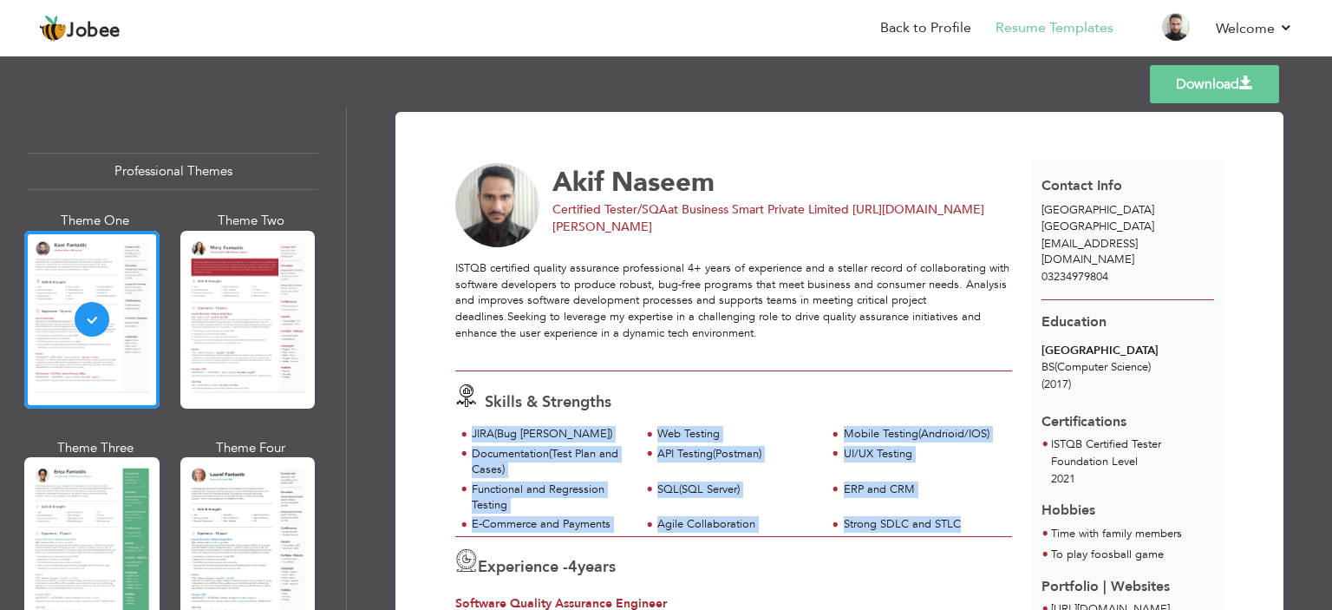
copy div "JIRA(Bug Tacker) Web Testing Mobile Testing(Andrioid/IOS) Documentation(Test Pl…"
click at [904, 26] on link "Back to Profile" at bounding box center [925, 28] width 91 height 20
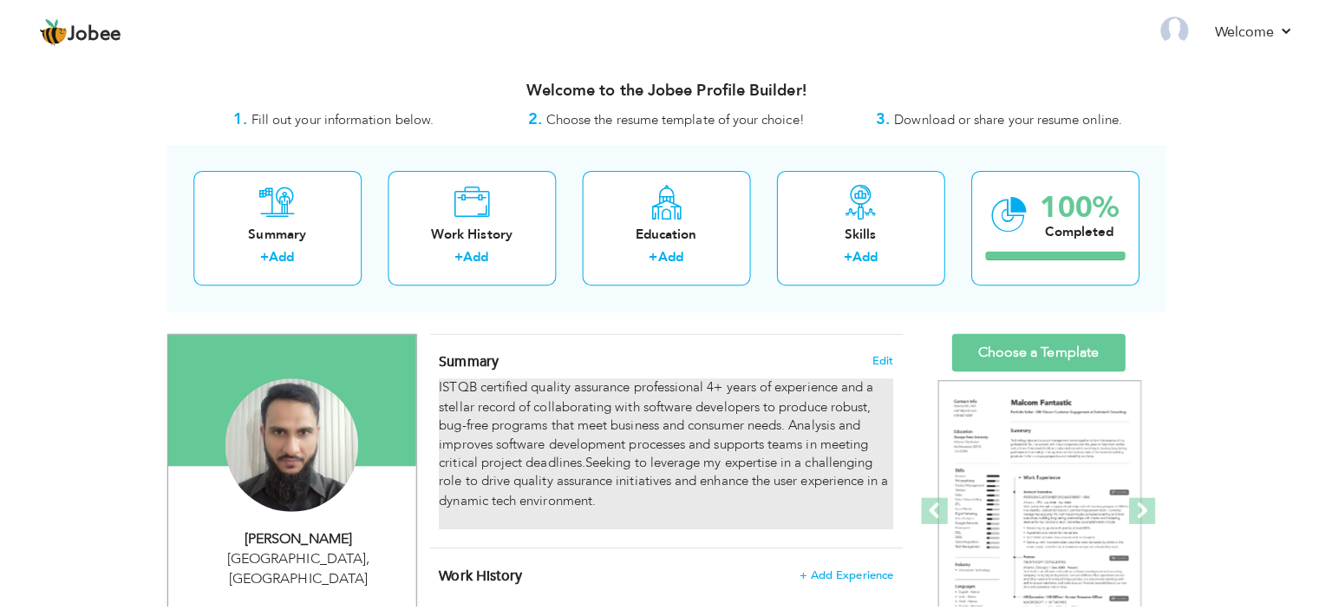
scroll to position [260, 0]
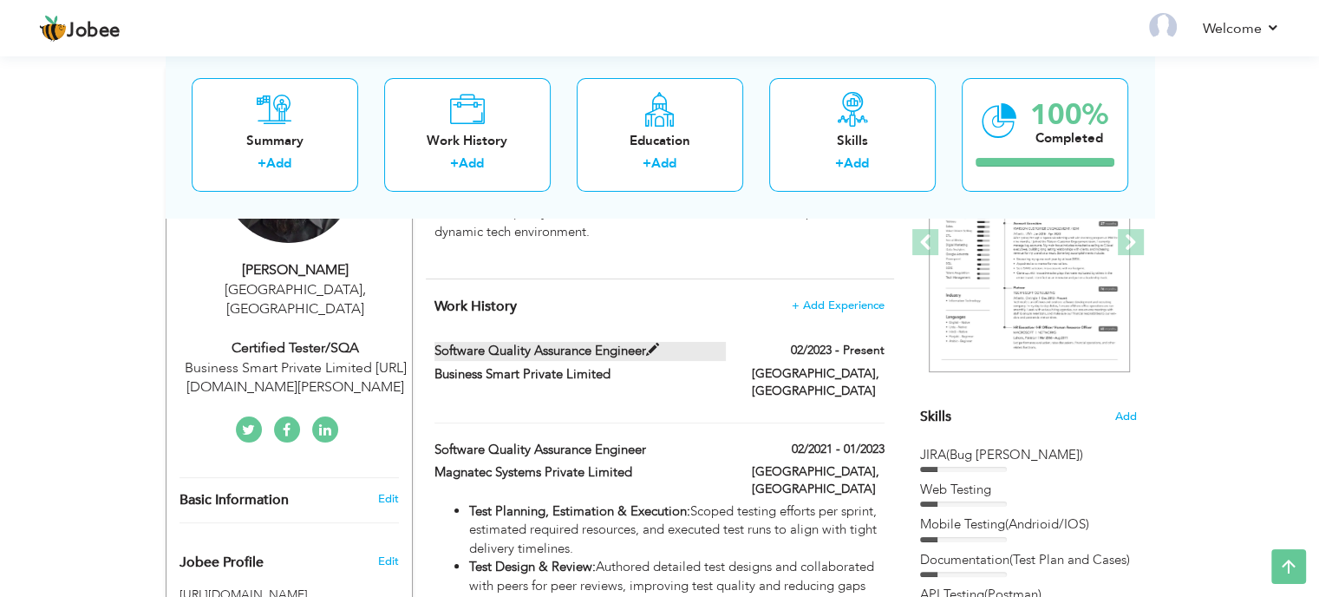
click at [694, 357] on label "Software Quality Assurance Engineer" at bounding box center [580, 351] width 291 height 18
type input "Software Quality Assurance Engineer"
type input "Business Smart Private Limited"
type input "02/2023"
type input "[GEOGRAPHIC_DATA]"
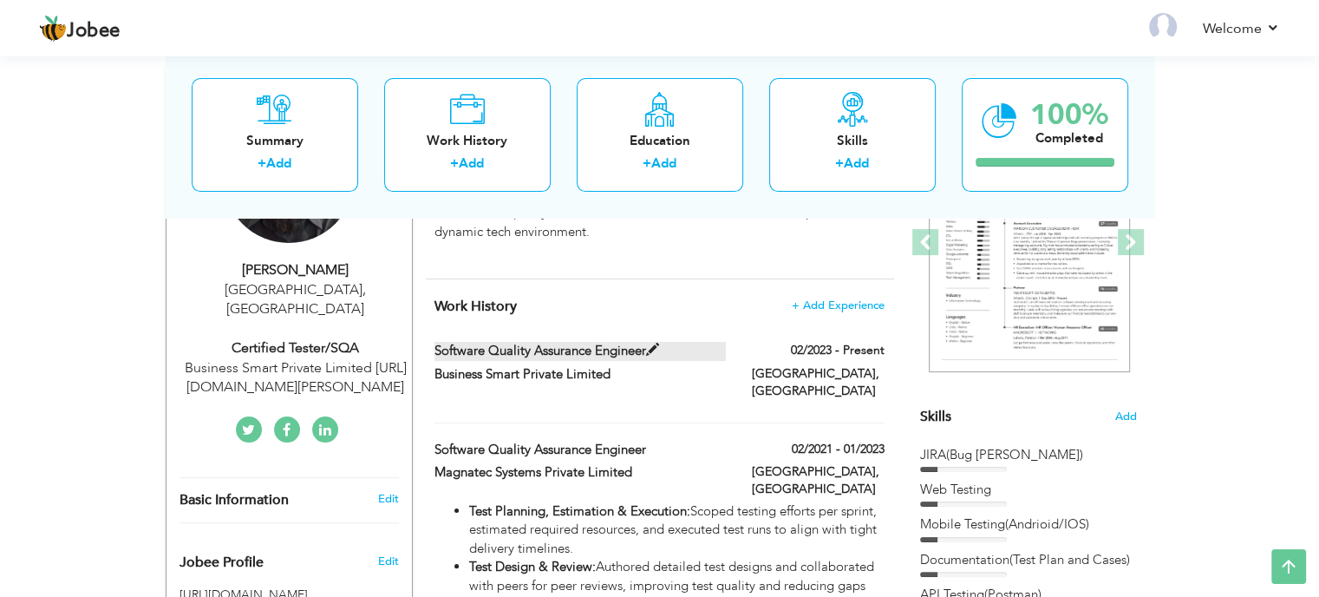
type input "[GEOGRAPHIC_DATA]"
checkbox input "true"
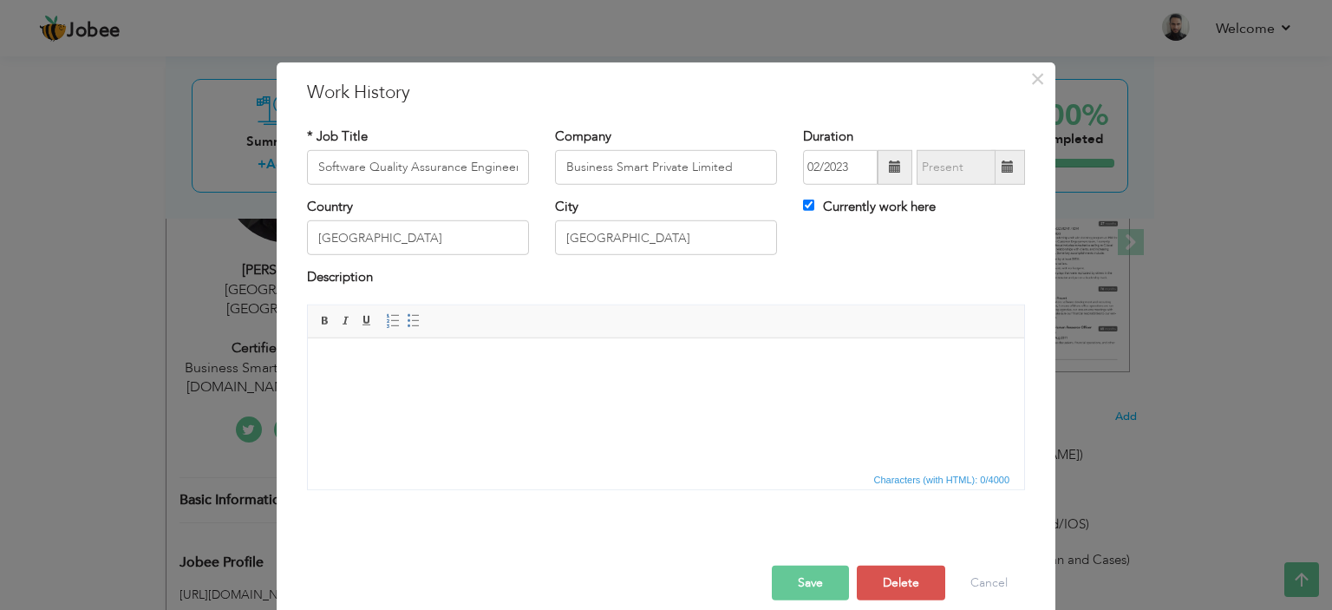
click at [621, 390] on html at bounding box center [666, 363] width 716 height 53
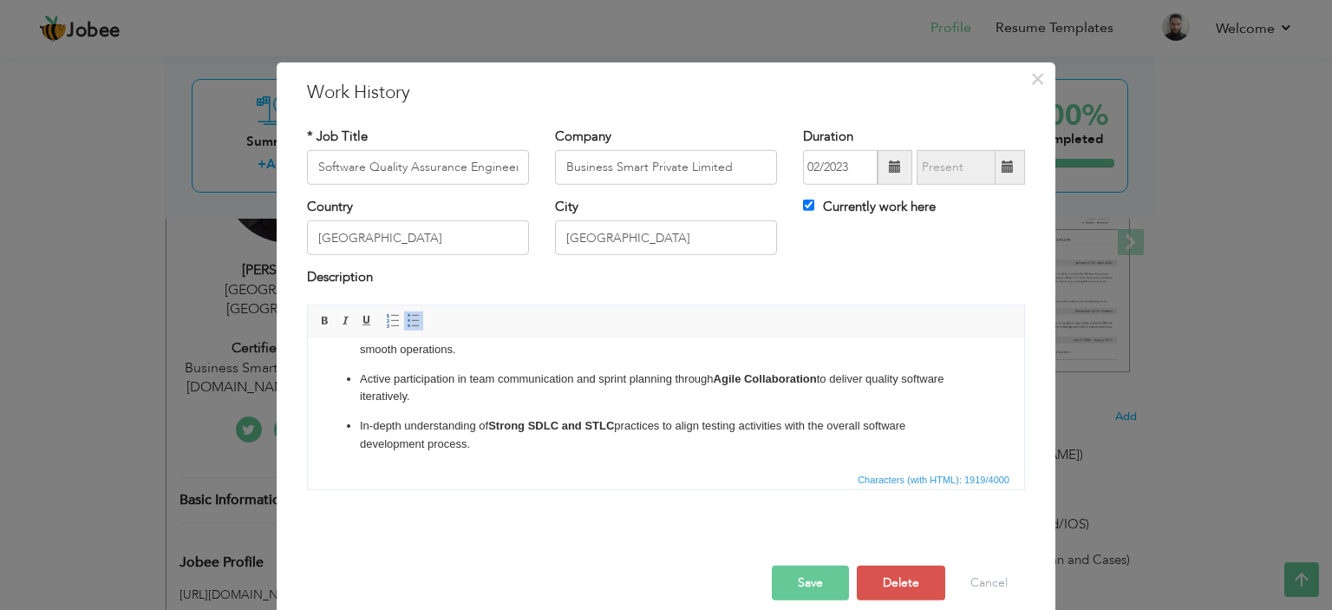
drag, startPoint x: 527, startPoint y: 478, endPoint x: 232, endPoint y: 108, distance: 472.8
click at [527, 478] on span "Characters (with HTML): 1919/4000" at bounding box center [666, 478] width 716 height 21
click at [540, 431] on strong "Strong SDLC and STLC" at bounding box center [551, 424] width 126 height 13
click at [407, 323] on span at bounding box center [414, 321] width 14 height 14
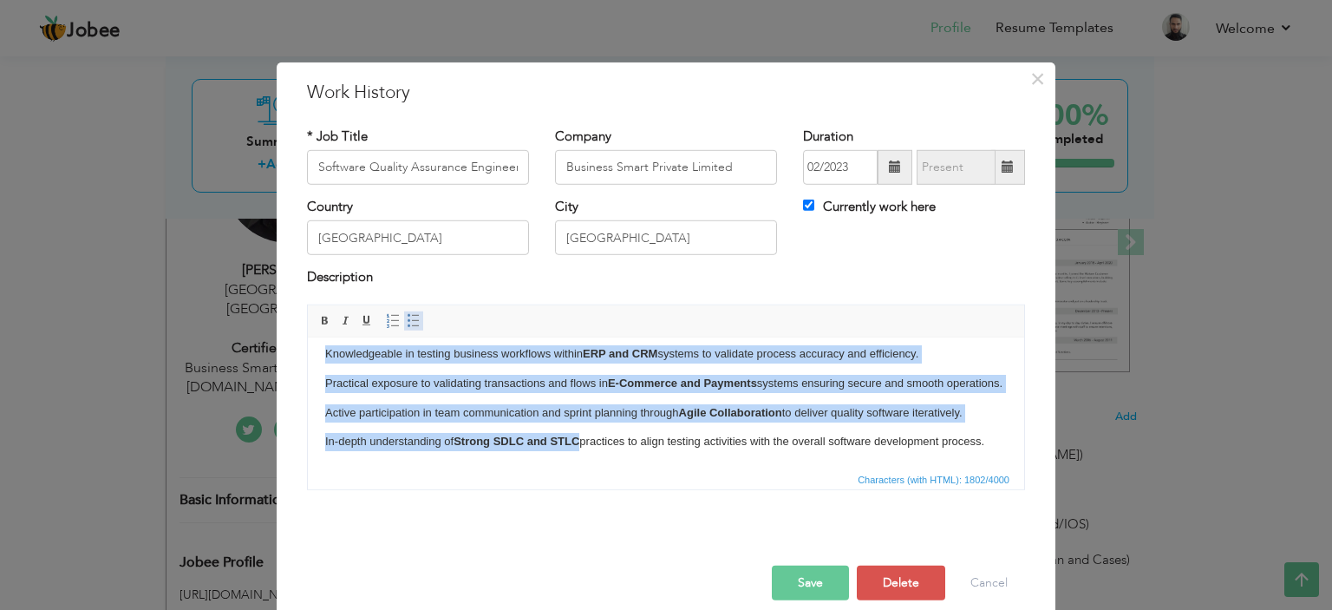
click at [408, 322] on span at bounding box center [414, 321] width 14 height 14
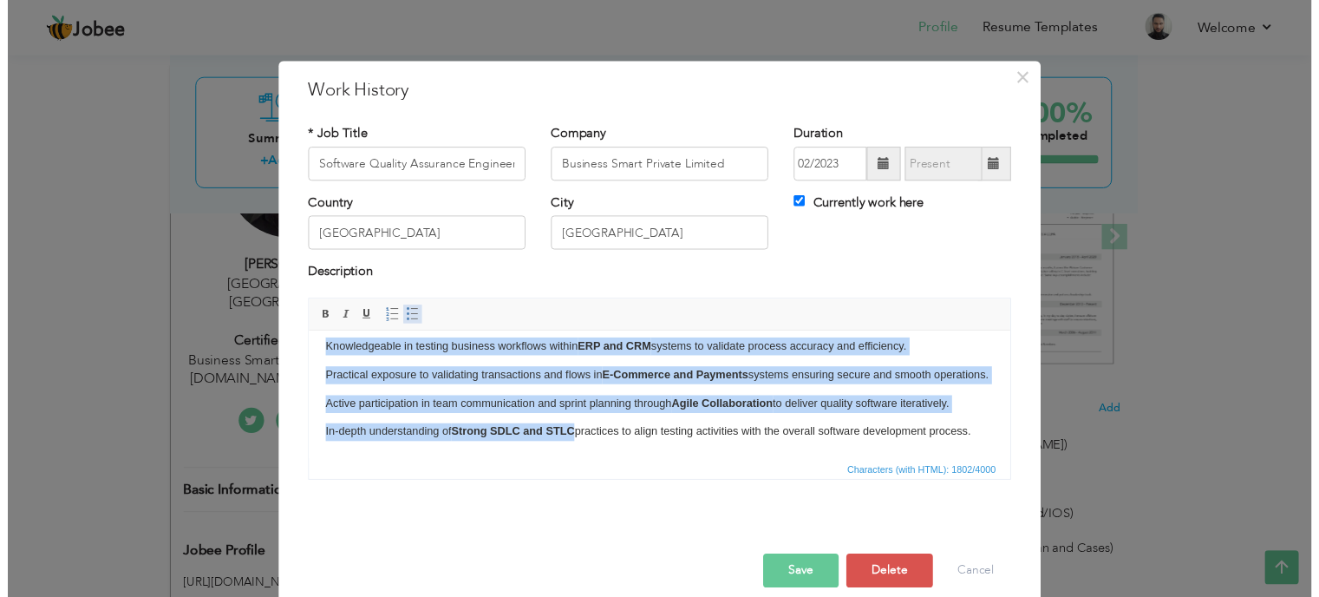
scroll to position [301, 0]
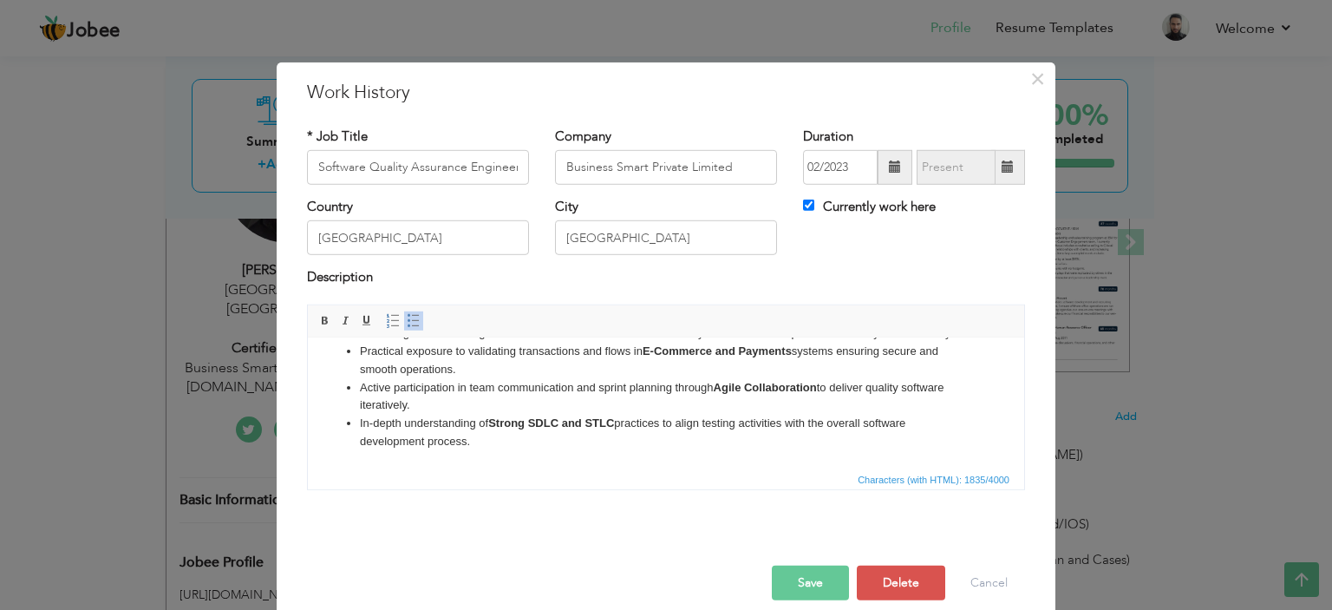
click at [809, 578] on button "Save" at bounding box center [810, 583] width 77 height 35
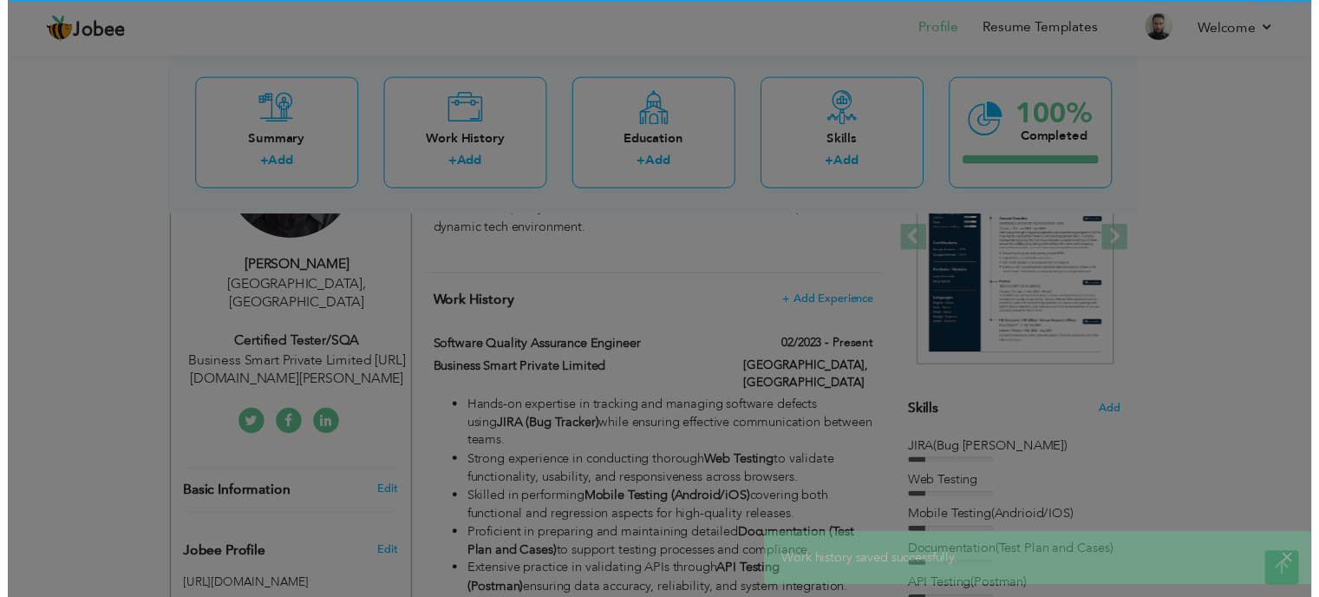
scroll to position [0, 0]
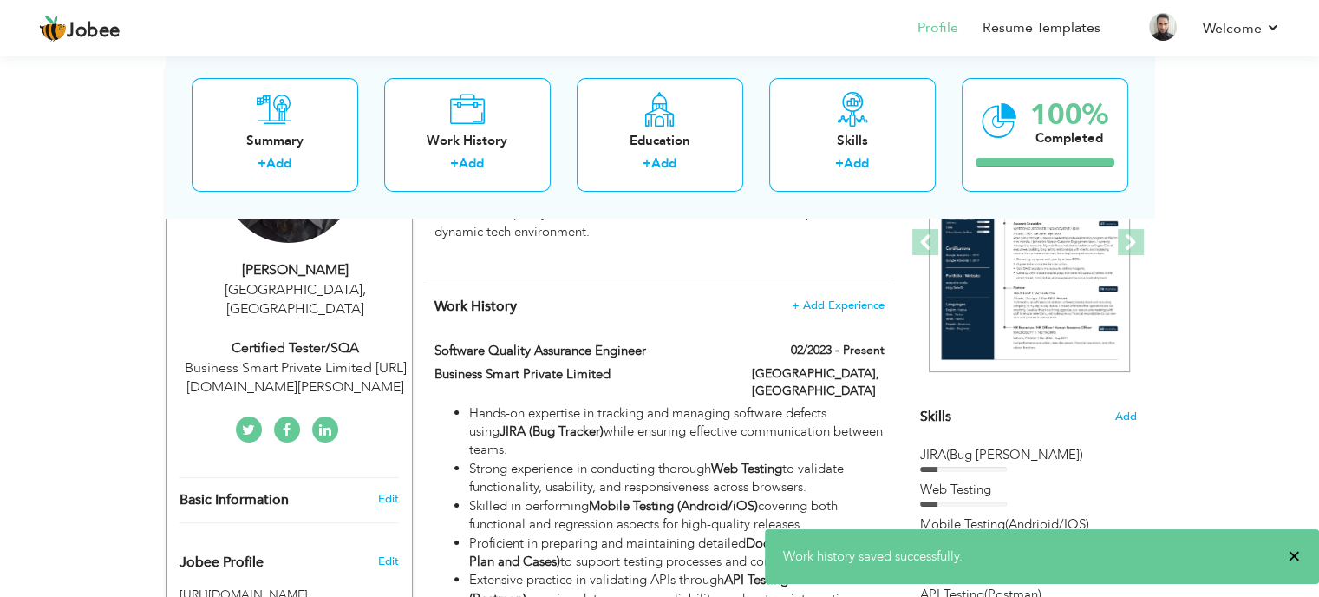
click at [1298, 553] on span "×" at bounding box center [1294, 555] width 13 height 17
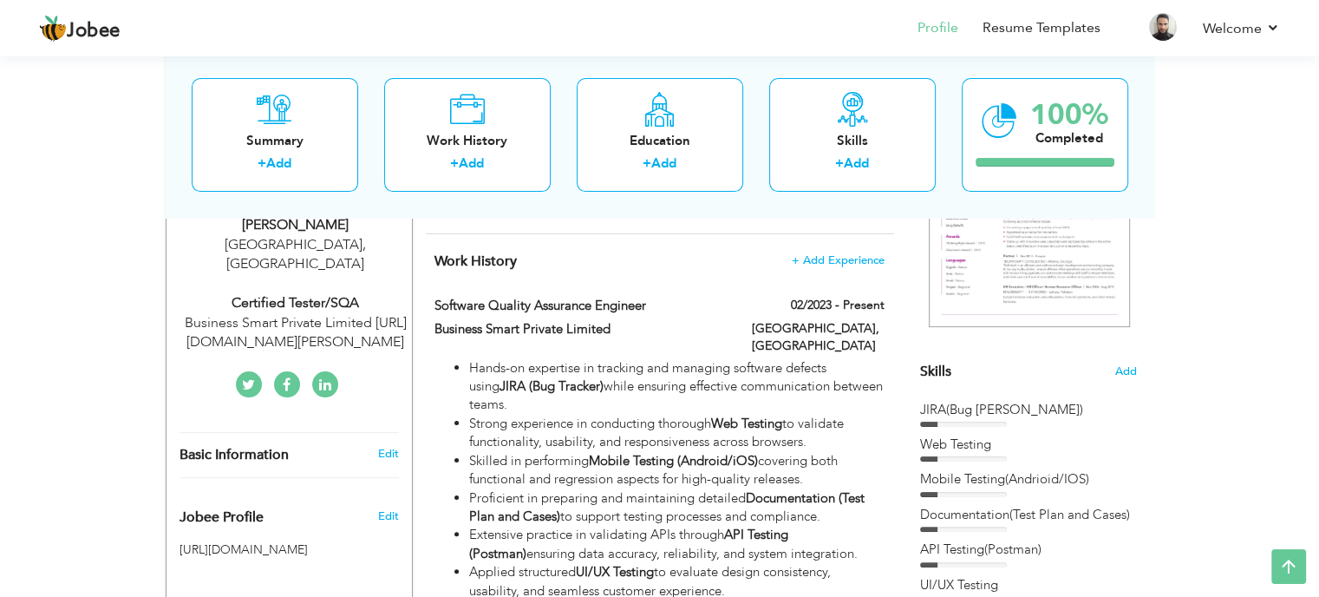
scroll to position [302, 0]
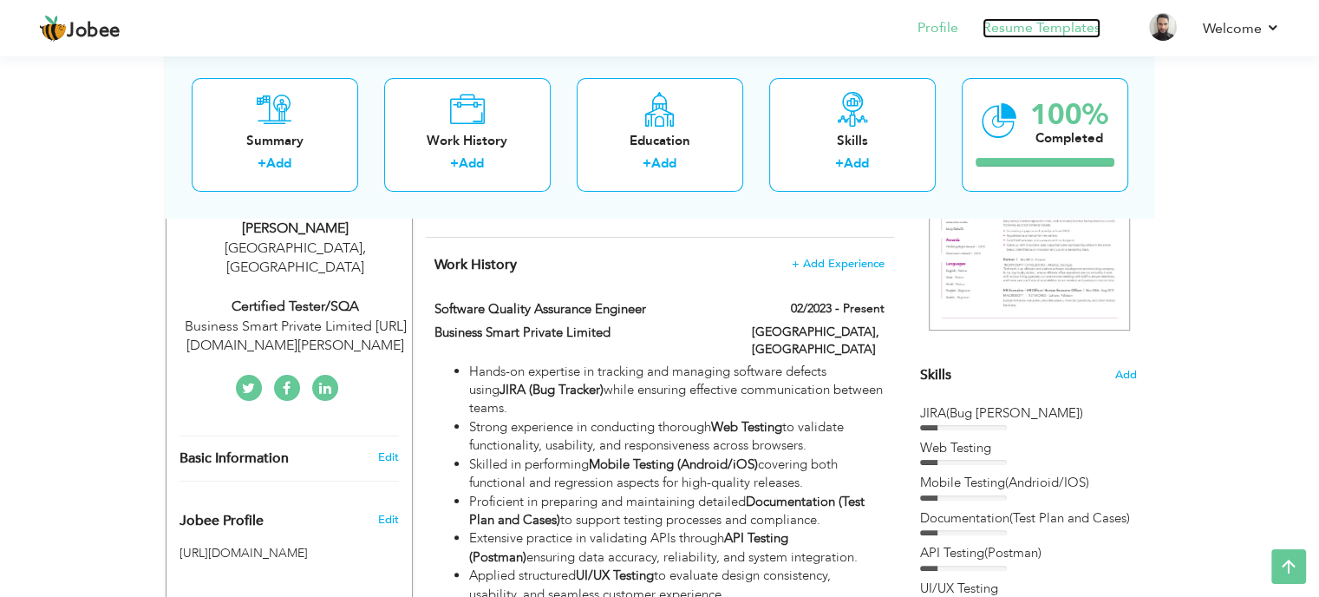
click at [1075, 20] on link "Resume Templates" at bounding box center [1042, 28] width 118 height 20
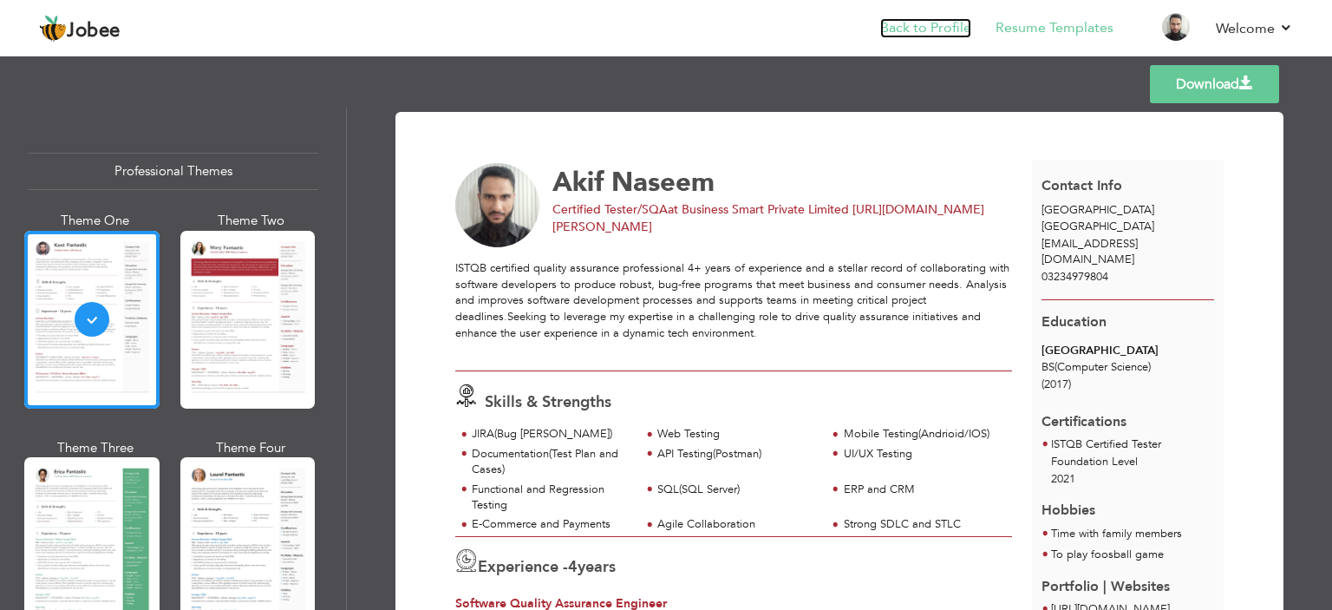
click at [939, 36] on link "Back to Profile" at bounding box center [925, 28] width 91 height 20
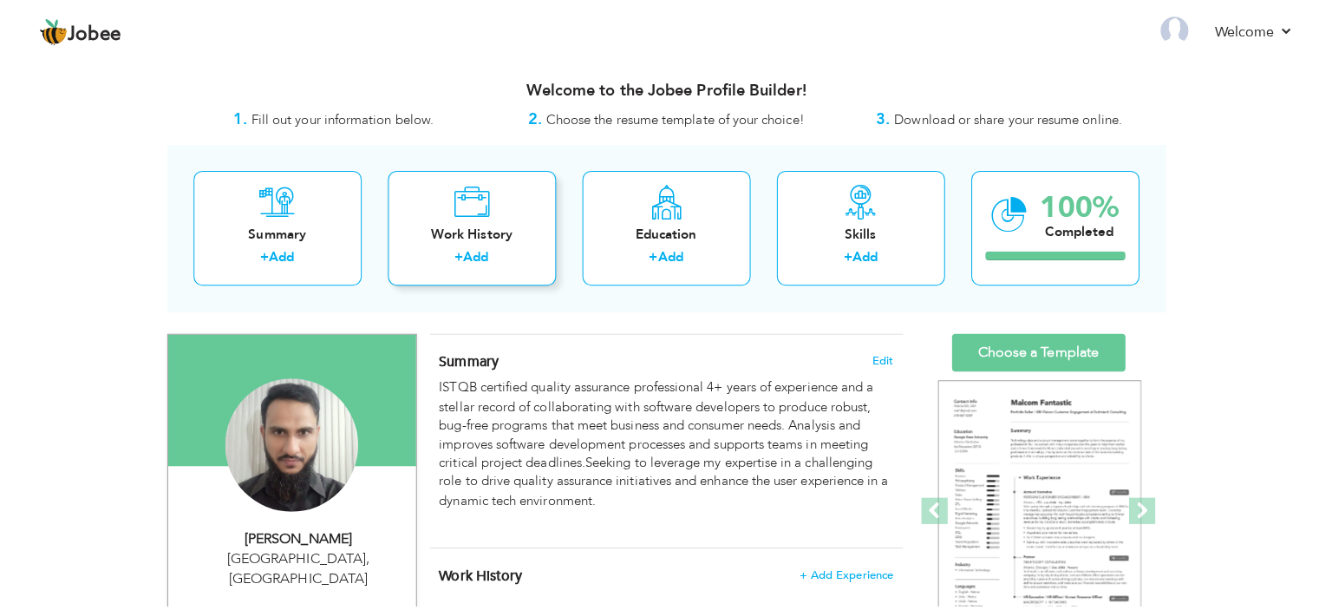
scroll to position [87, 0]
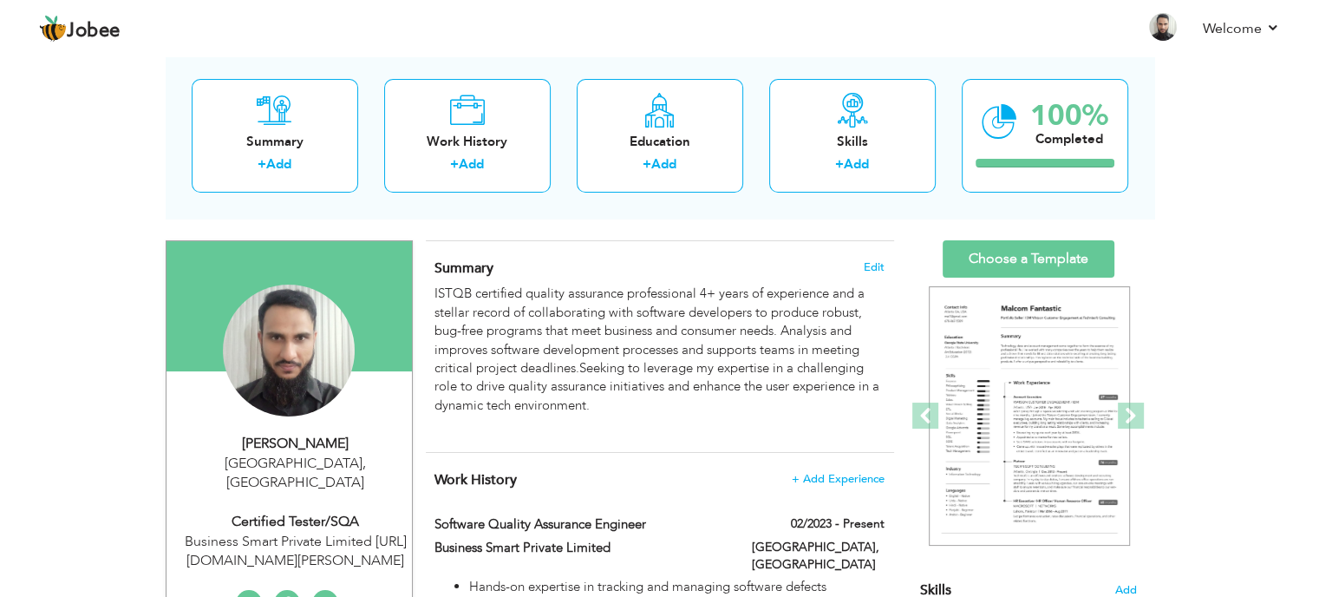
click at [350, 512] on div "Certified Tester/SQA" at bounding box center [296, 522] width 232 height 20
type input "Akif"
type input "Naseem"
type input "03234979804"
select select "number:166"
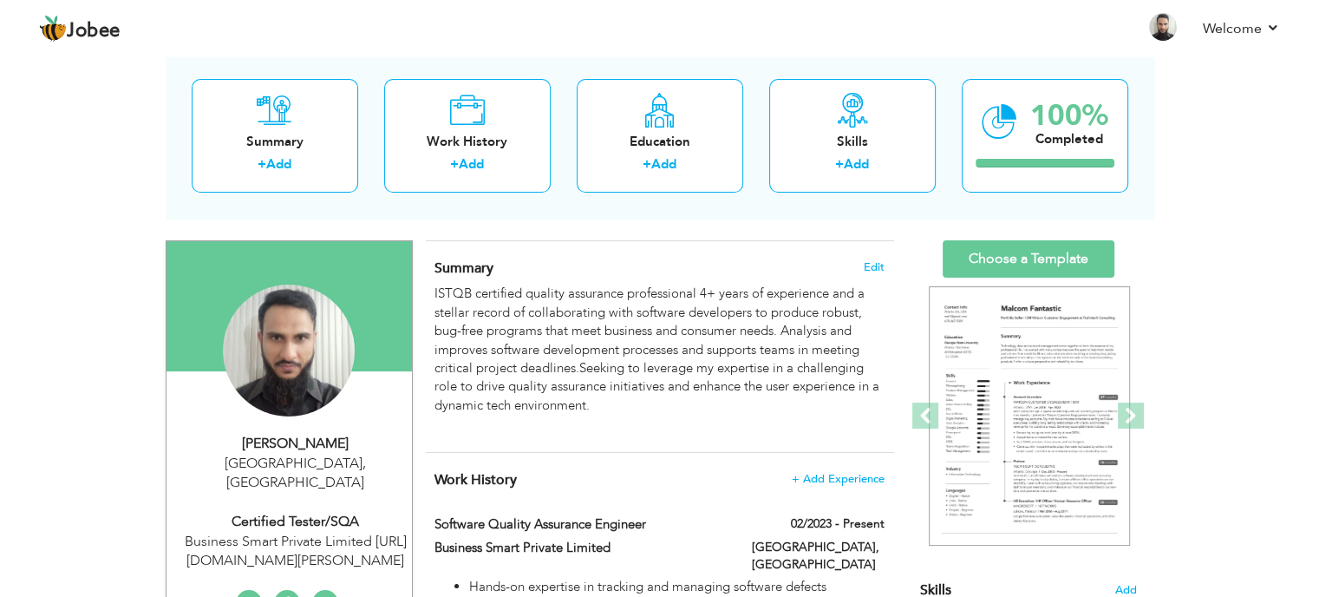
type input "[GEOGRAPHIC_DATA]"
select select "number:6"
type input "Business Smart Private Limited [URL][DOMAIN_NAME][PERSON_NAME]"
type input "Certified Tester/SQA"
type input "[URL][DOMAIN_NAME][PERSON_NAME]"
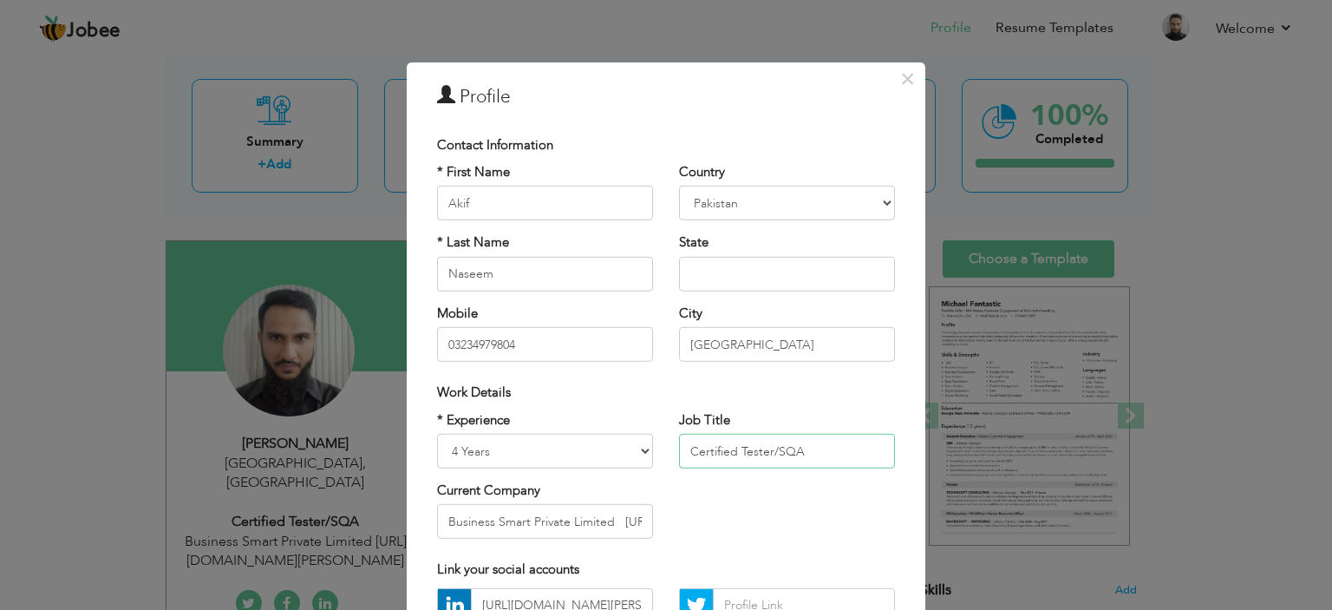
click at [685, 450] on input "Certified Tester/SQA" at bounding box center [787, 451] width 216 height 35
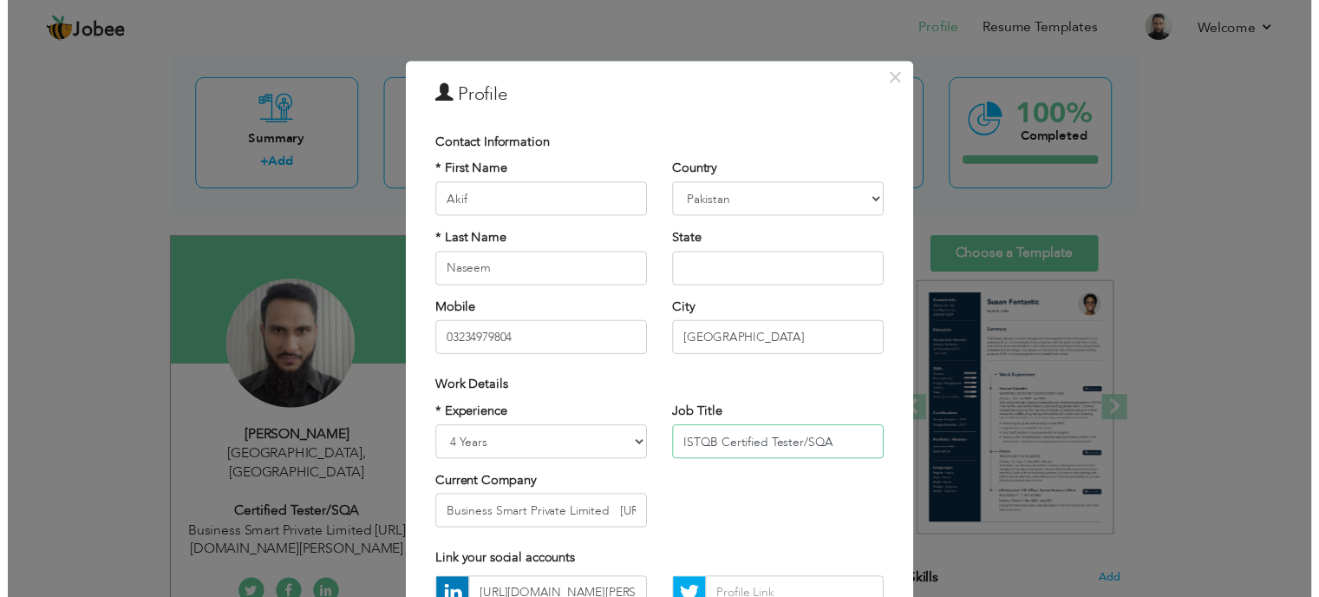
scroll to position [173, 0]
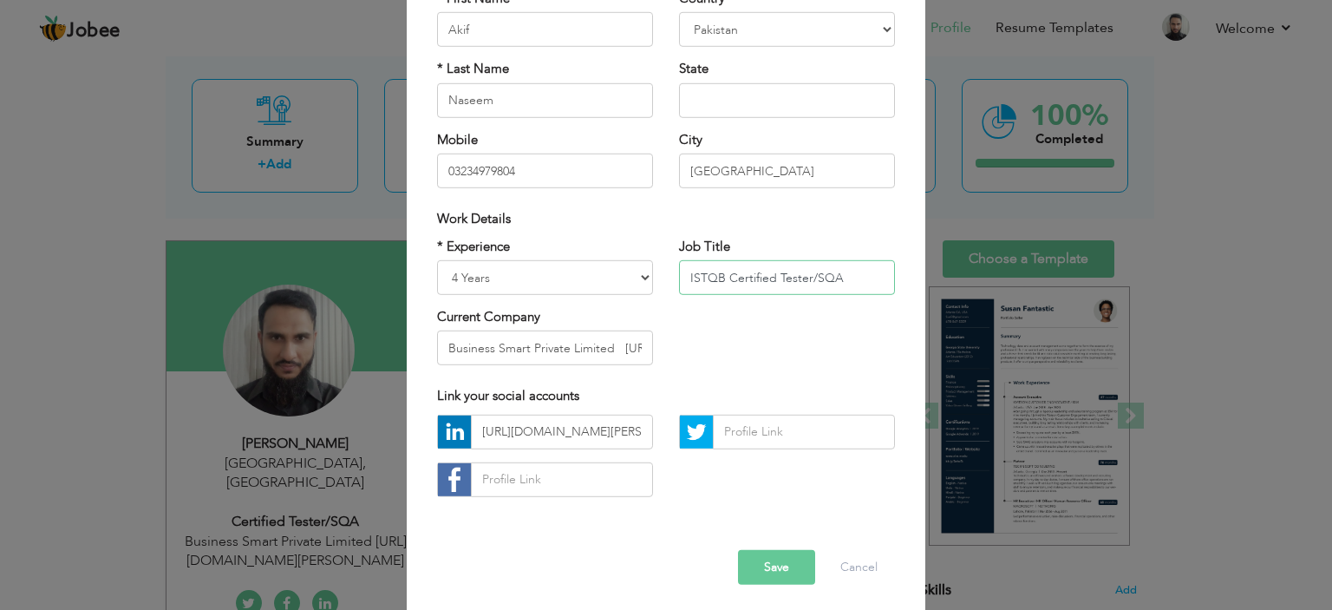
type input "ISTQB Certified Tester/SQA"
click at [767, 566] on button "Save" at bounding box center [776, 567] width 77 height 35
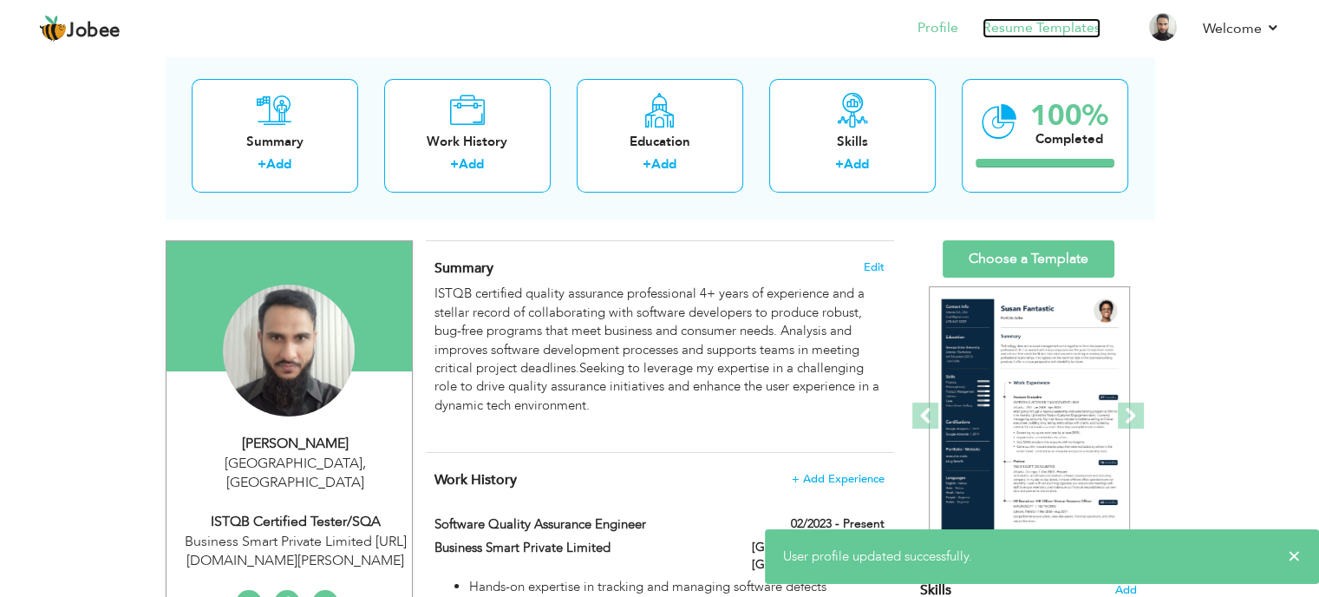
click at [1062, 33] on link "Resume Templates" at bounding box center [1042, 28] width 118 height 20
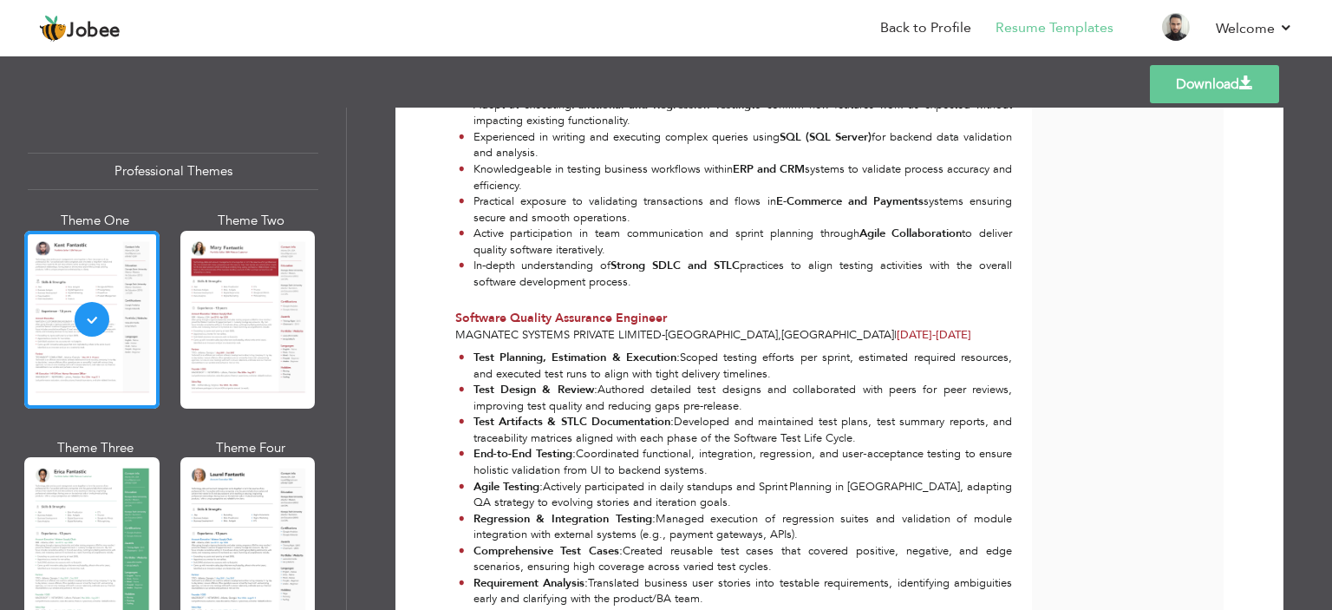
scroll to position [781, 0]
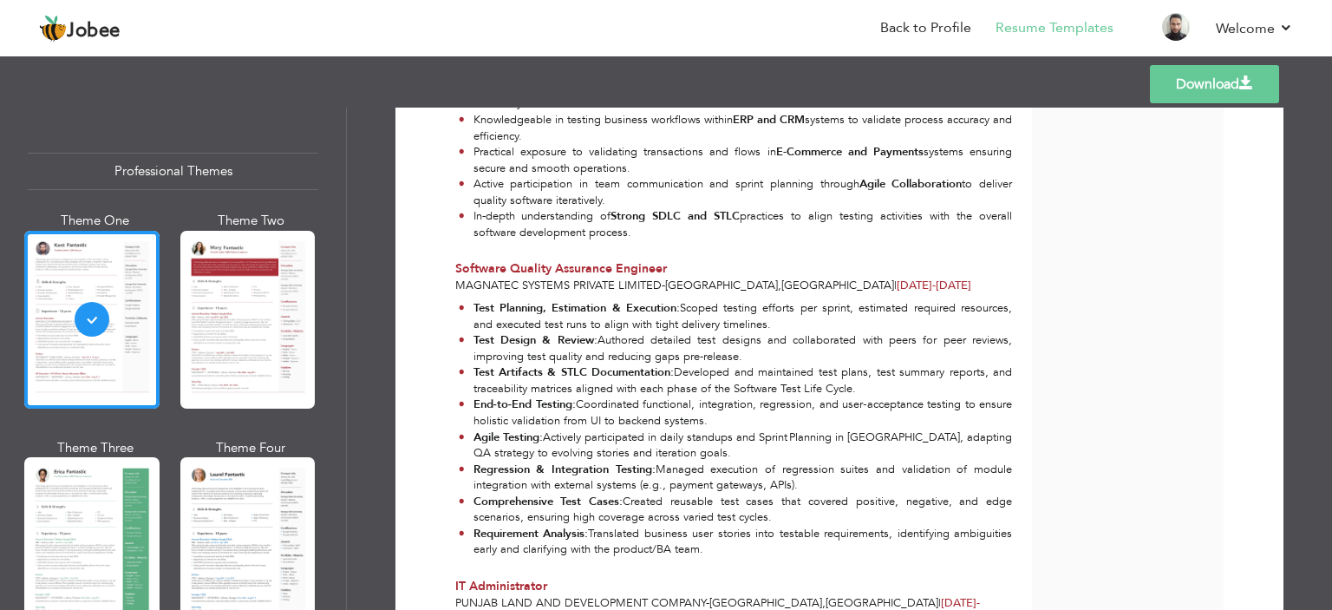
click at [1249, 89] on span at bounding box center [1247, 83] width 14 height 14
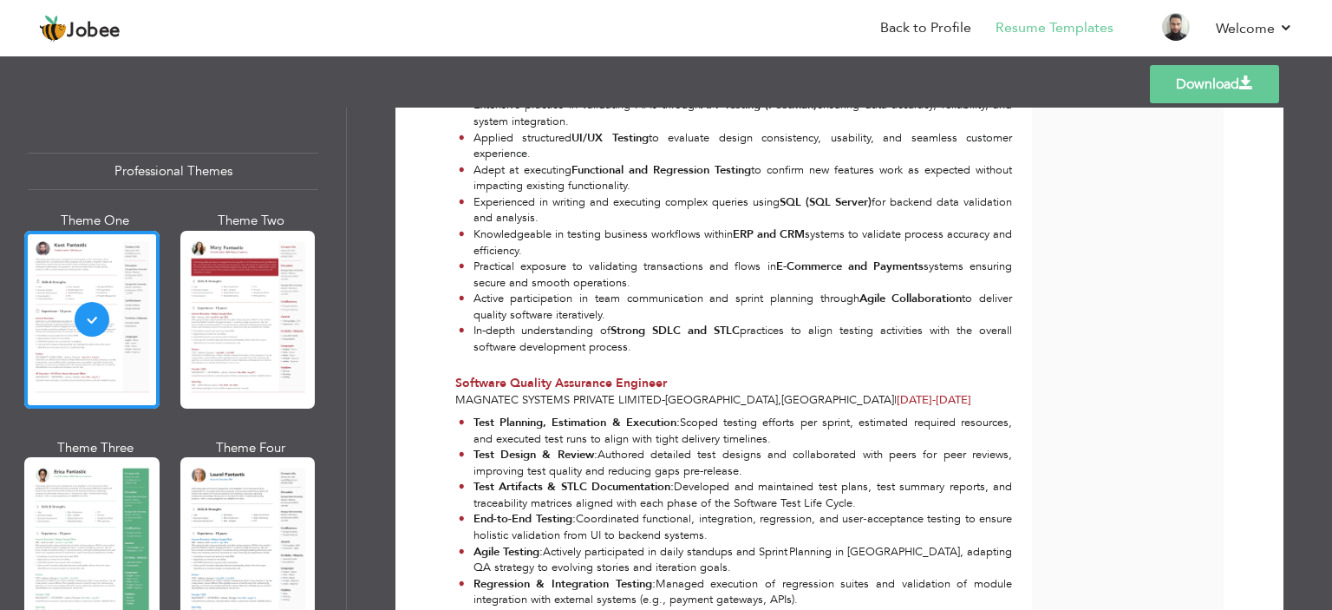
scroll to position [694, 0]
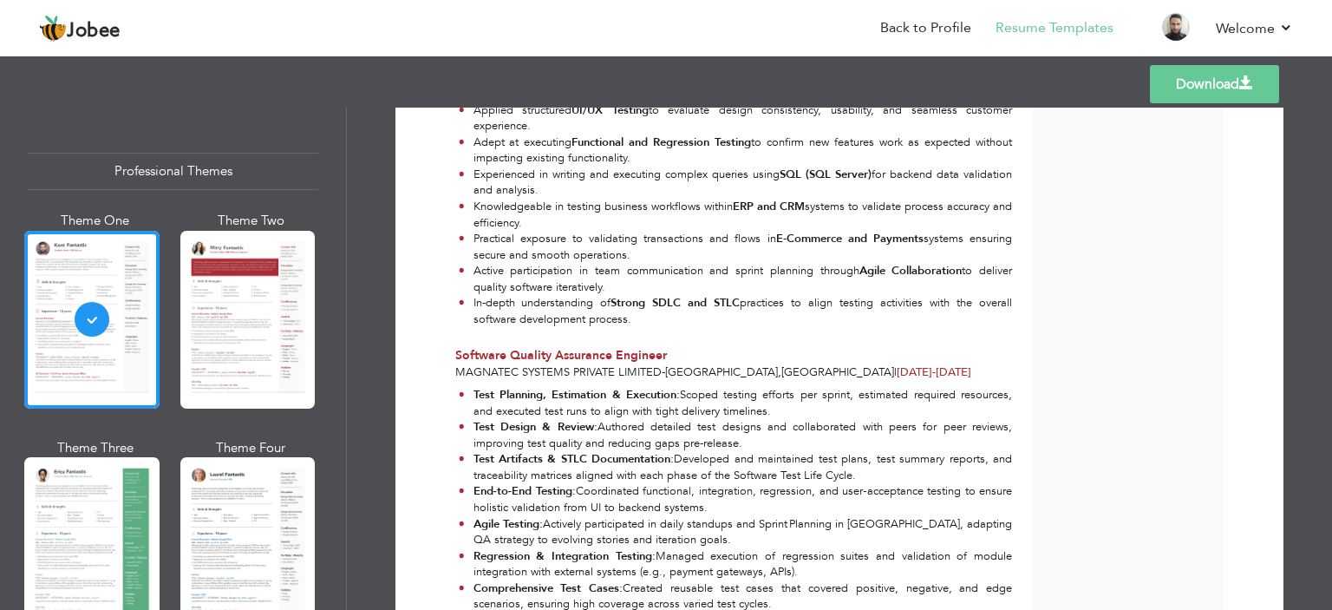
drag, startPoint x: 1244, startPoint y: 99, endPoint x: 1246, endPoint y: 87, distance: 12.4
click at [1246, 94] on link "Download" at bounding box center [1214, 84] width 129 height 38
